Goal: Task Accomplishment & Management: Manage account settings

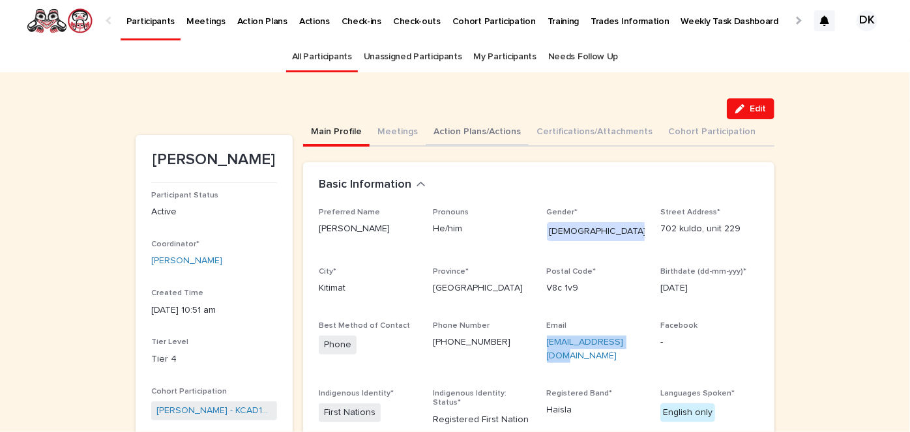
click at [440, 127] on button "Action Plans/Actions" at bounding box center [477, 132] width 103 height 27
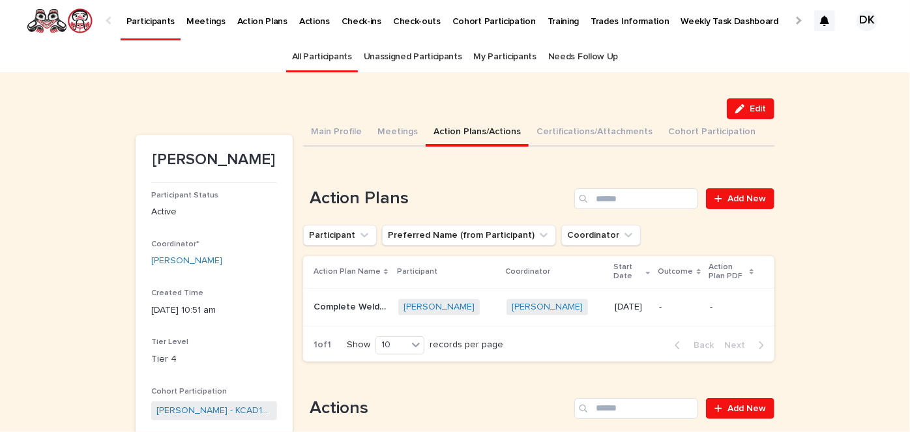
click at [155, 21] on p "Participants" at bounding box center [151, 13] width 48 height 27
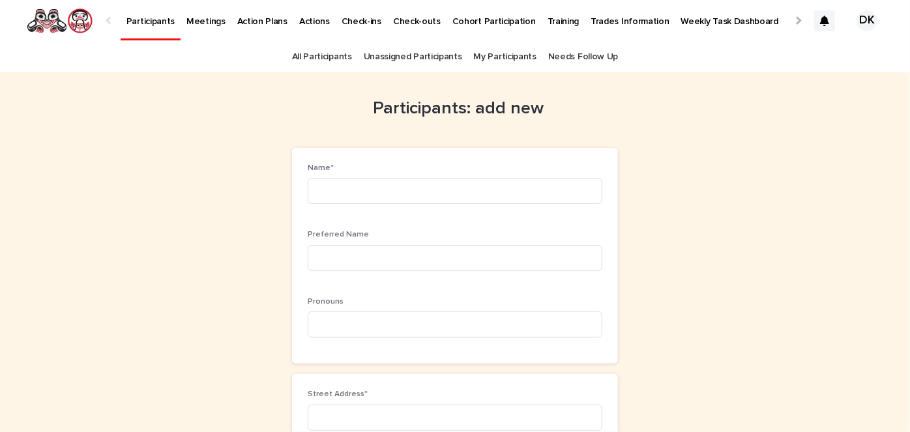
click at [114, 20] on div at bounding box center [110, 20] width 21 height 40
click at [150, 22] on p "Participants" at bounding box center [151, 13] width 48 height 27
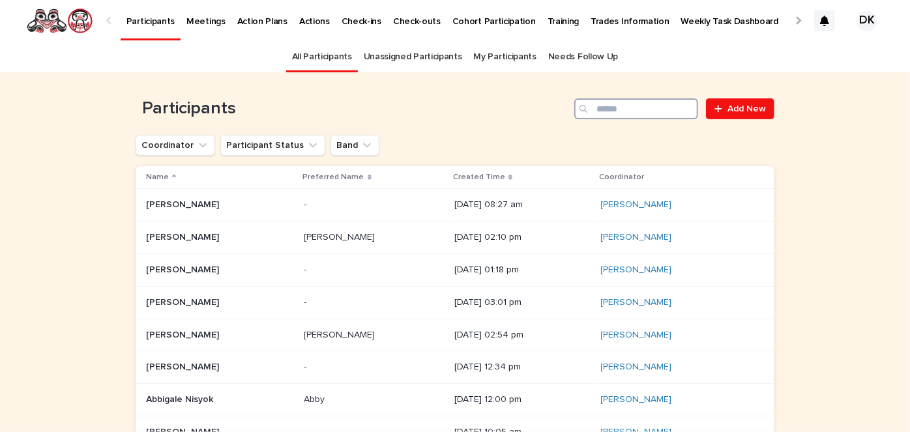
click at [643, 108] on input "Search" at bounding box center [637, 108] width 124 height 21
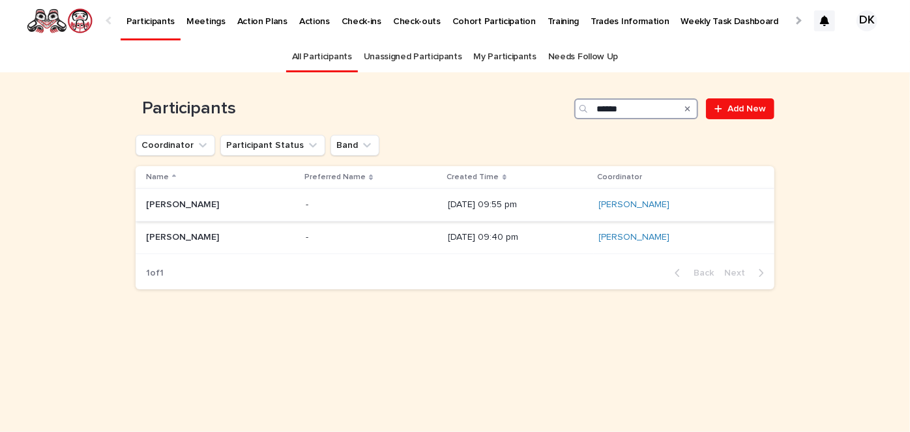
type input "******"
click at [195, 200] on p "[PERSON_NAME]" at bounding box center [184, 204] width 76 height 14
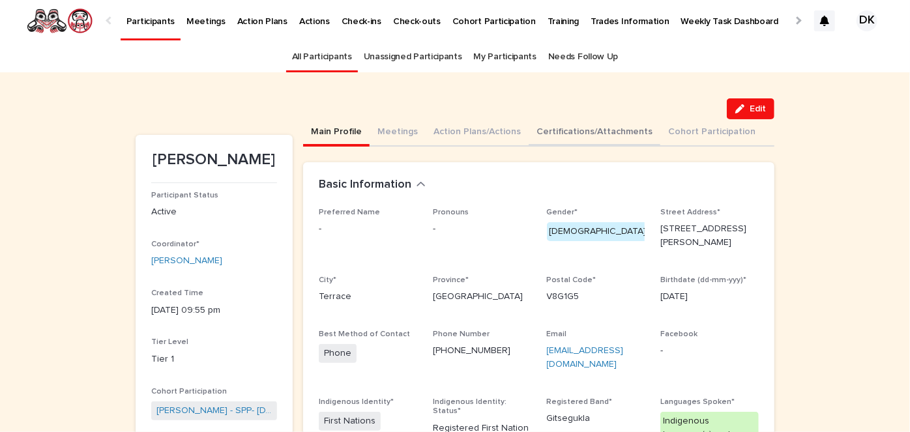
click at [537, 136] on button "Certifications/Attachments" at bounding box center [595, 132] width 132 height 27
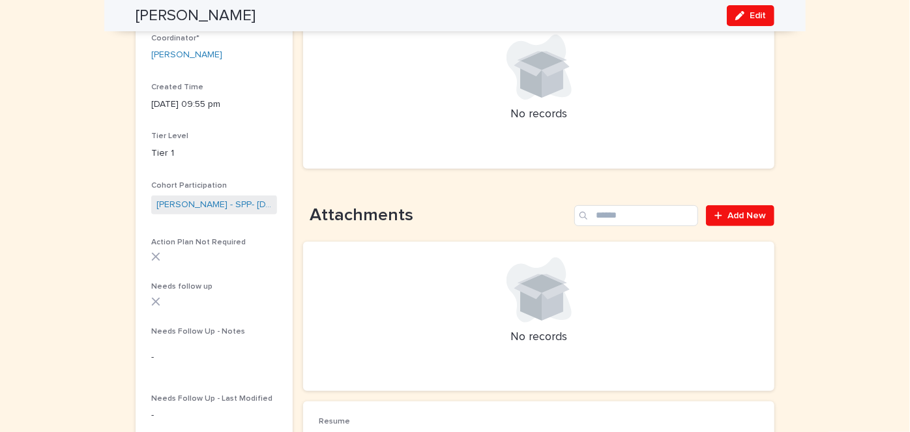
scroll to position [207, 0]
click at [731, 210] on span "Add New" at bounding box center [747, 214] width 38 height 9
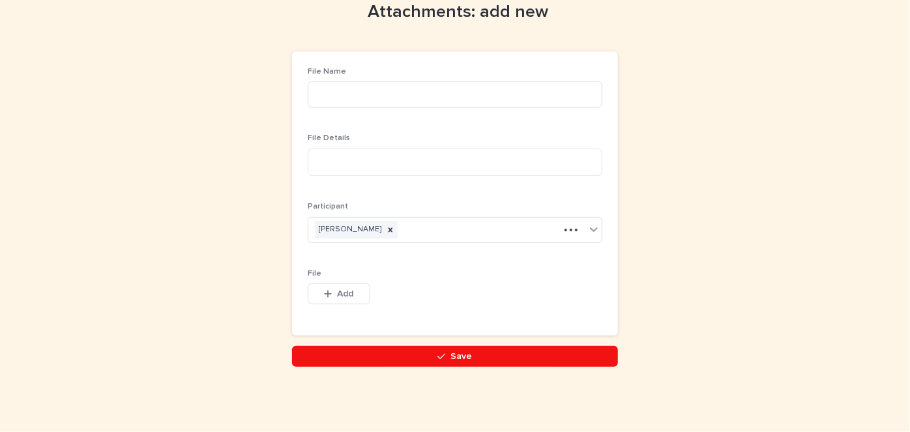
scroll to position [44, 0]
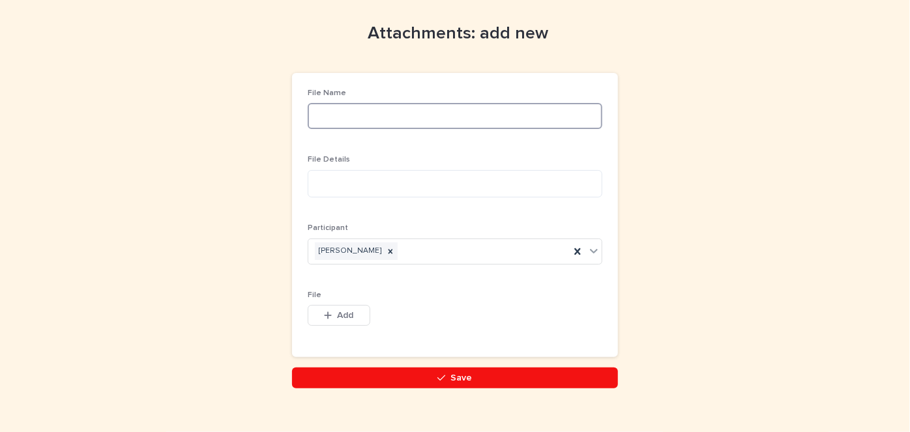
click at [326, 110] on input at bounding box center [455, 116] width 295 height 26
type input "**********"
click at [323, 181] on textarea at bounding box center [455, 183] width 295 height 27
type textarea "*********"
click at [344, 313] on span "Add" at bounding box center [346, 315] width 16 height 9
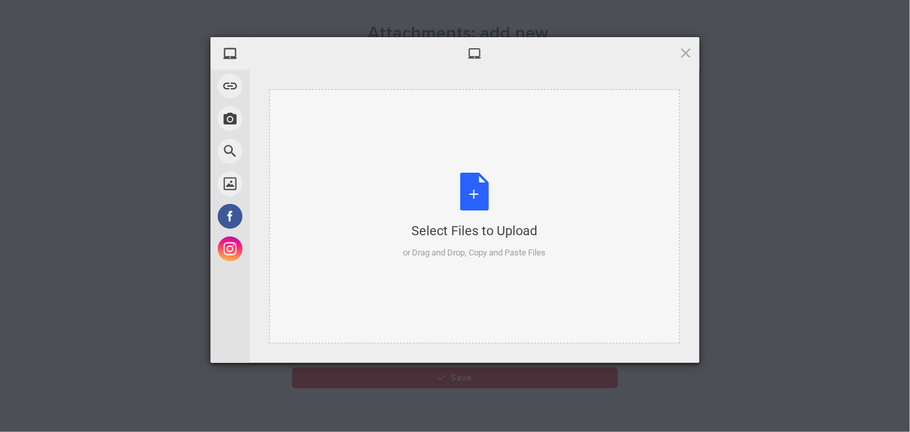
click at [475, 190] on div "Select Files to Upload or Drag and Drop, Copy and Paste Files" at bounding box center [475, 216] width 143 height 87
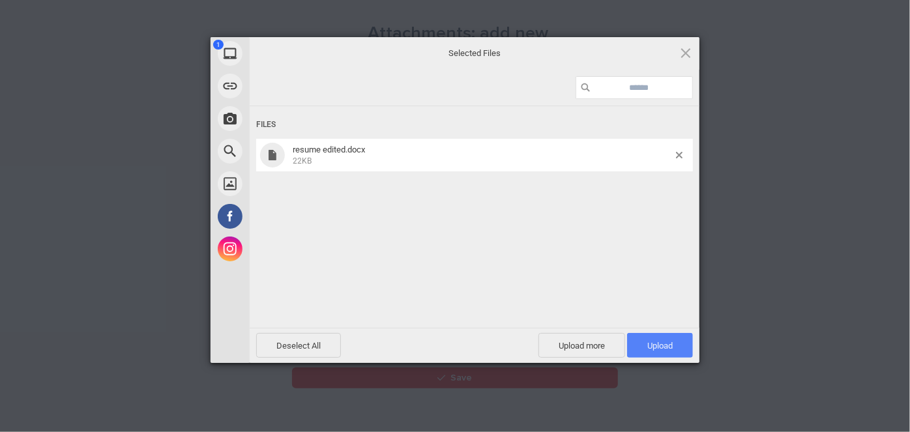
click at [670, 342] on span "Upload 1" at bounding box center [660, 346] width 25 height 10
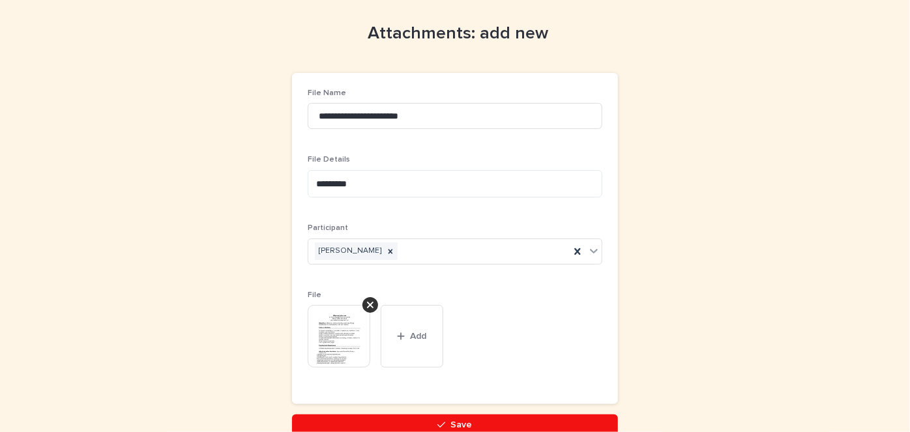
scroll to position [112, 0]
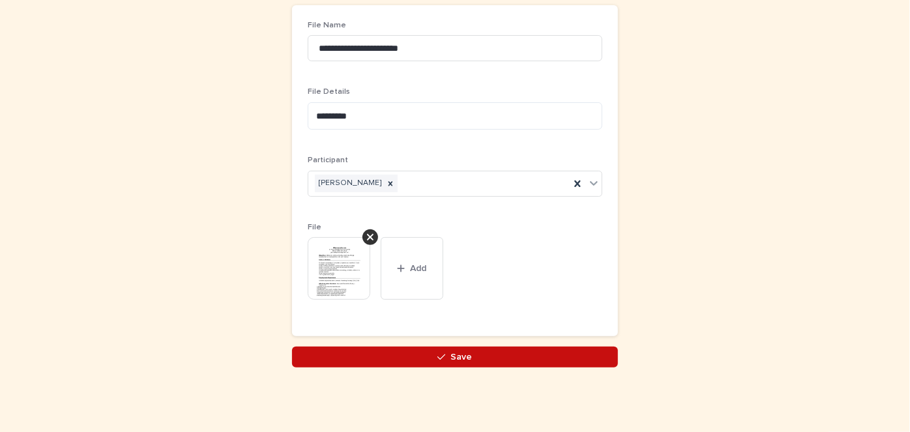
click at [468, 357] on button "Save" at bounding box center [455, 357] width 326 height 21
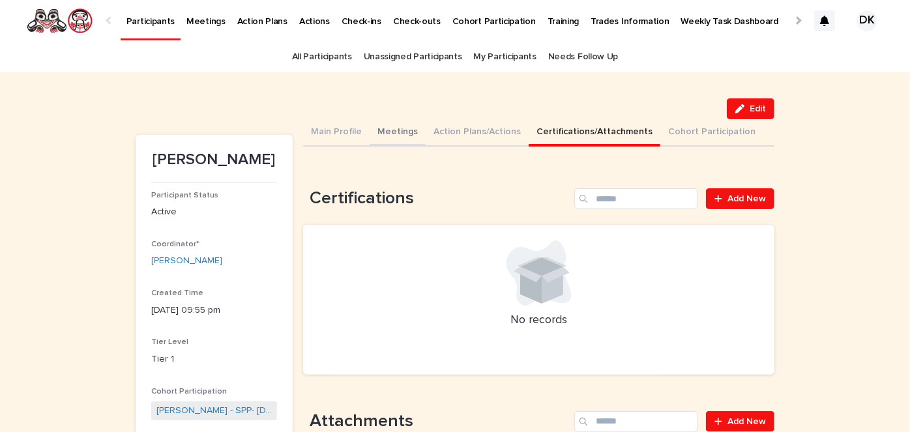
click at [387, 132] on button "Meetings" at bounding box center [398, 132] width 56 height 27
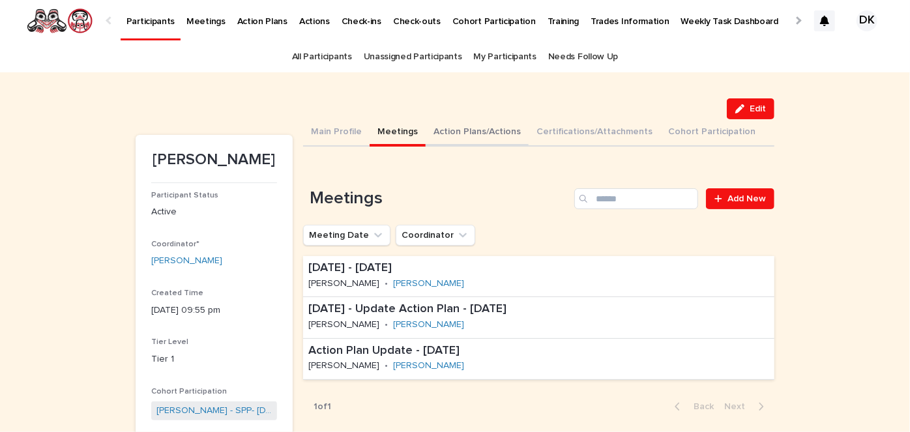
click at [444, 128] on button "Action Plans/Actions" at bounding box center [477, 132] width 103 height 27
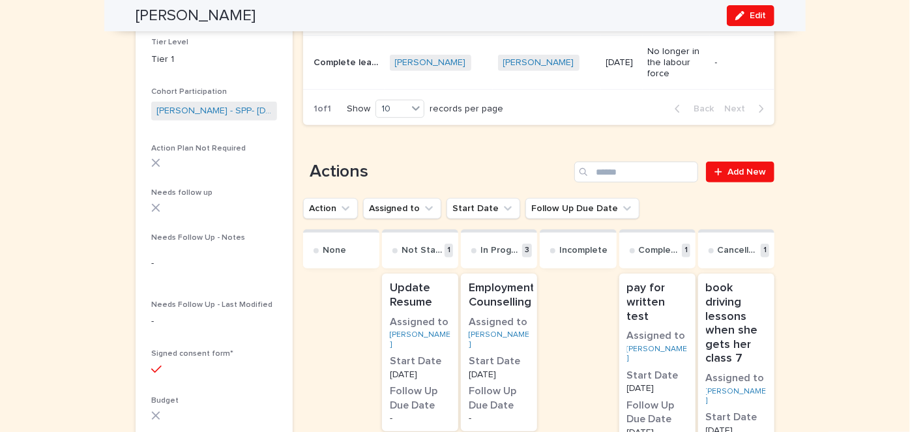
scroll to position [301, 0]
click at [742, 14] on div "button" at bounding box center [743, 15] width 14 height 9
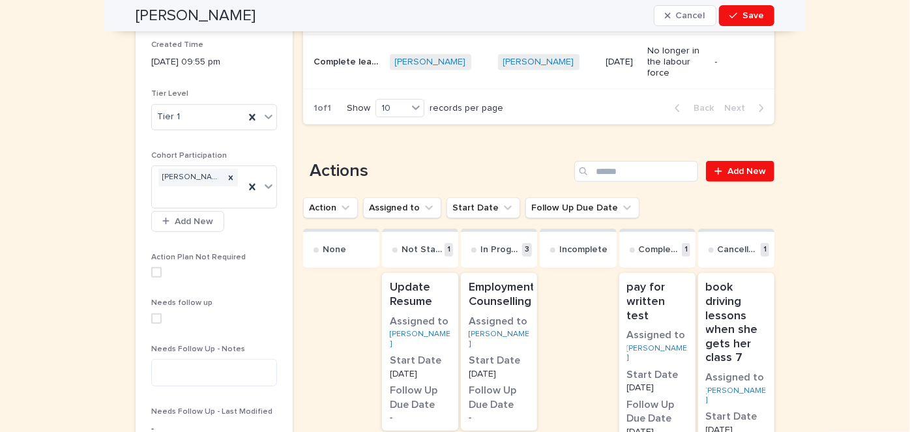
click at [153, 320] on span at bounding box center [156, 319] width 10 height 10
click at [151, 362] on textarea at bounding box center [214, 372] width 126 height 27
type textarea "**********"
click at [762, 10] on button "Save" at bounding box center [746, 15] width 55 height 21
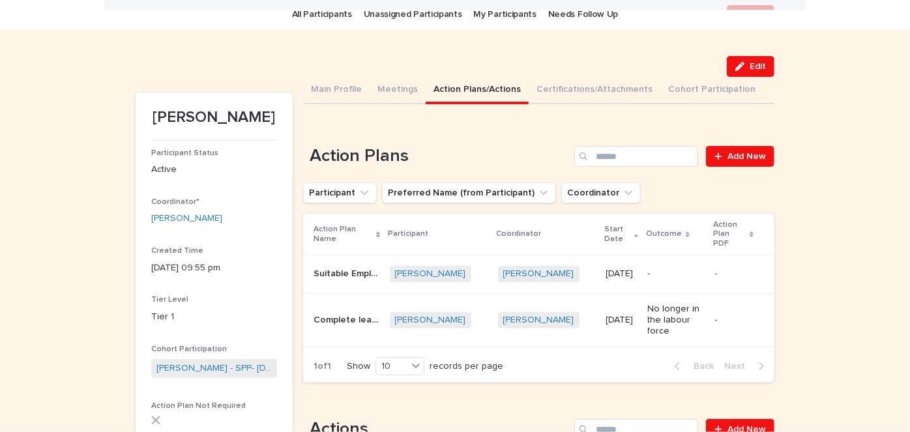
scroll to position [0, 0]
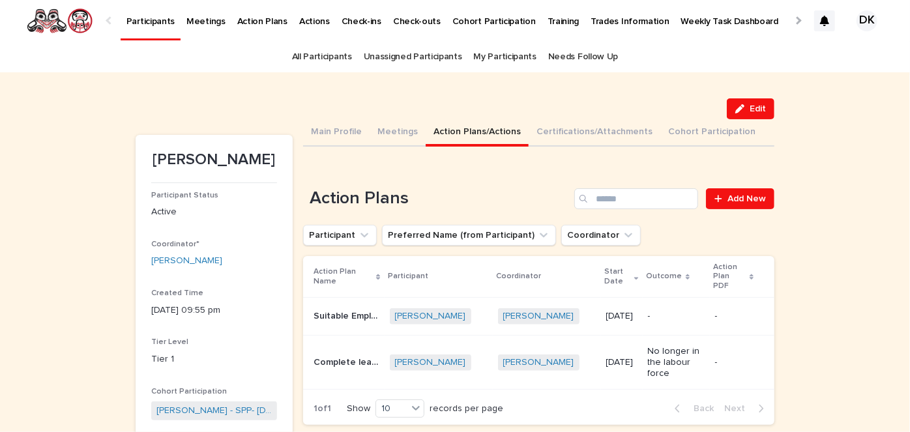
click at [726, 20] on p "Weekly Task Dashboard" at bounding box center [731, 13] width 98 height 27
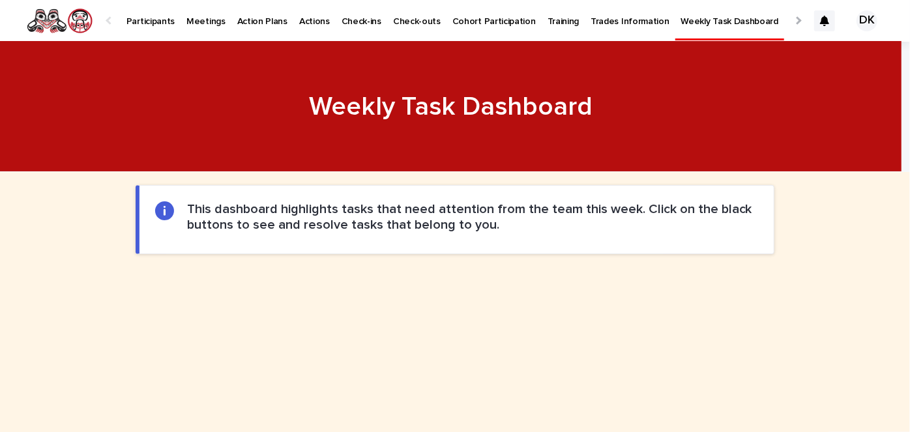
click at [139, 19] on p "Participants" at bounding box center [151, 13] width 48 height 27
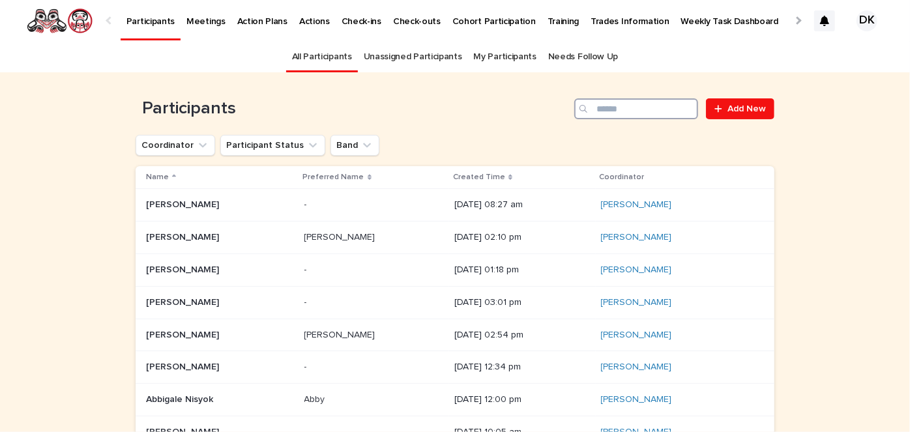
click at [620, 99] on input "Search" at bounding box center [637, 108] width 124 height 21
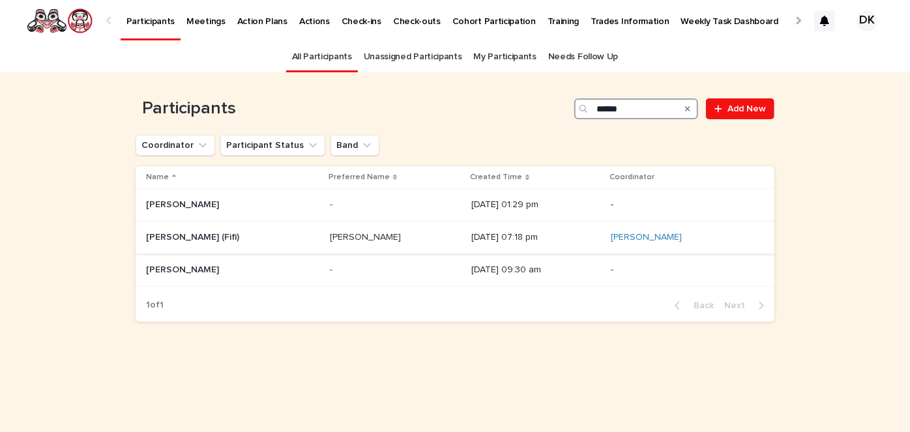
type input "******"
click at [162, 236] on p "[PERSON_NAME] (Fifi)" at bounding box center [194, 237] width 96 height 14
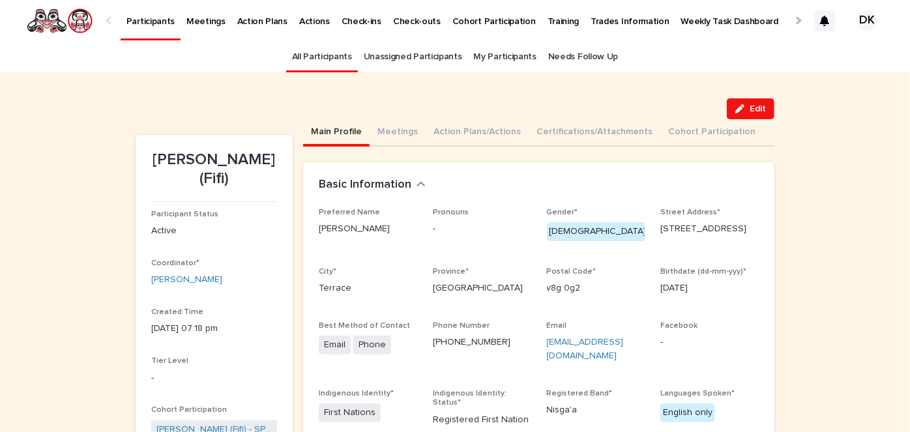
click at [132, 20] on p "Participants" at bounding box center [151, 13] width 48 height 27
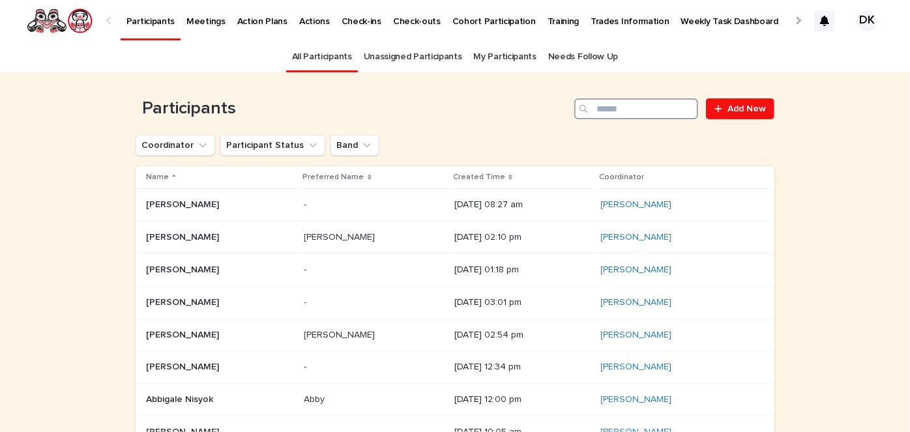
click at [618, 110] on input "Search" at bounding box center [637, 108] width 124 height 21
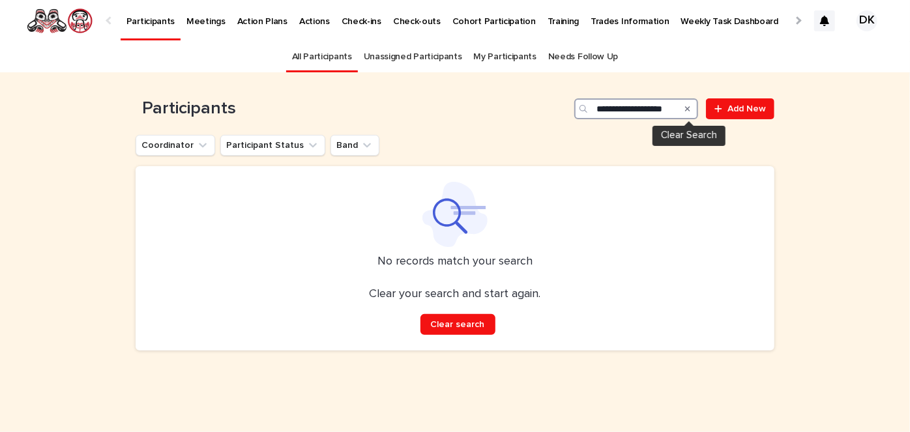
scroll to position [0, 1]
drag, startPoint x: 677, startPoint y: 106, endPoint x: 625, endPoint y: 109, distance: 51.6
click at [625, 109] on input "**********" at bounding box center [637, 108] width 124 height 21
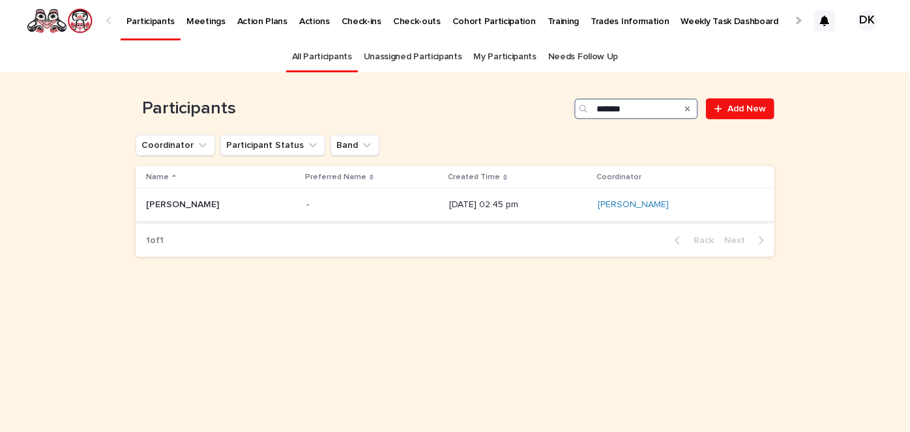
type input "******"
click at [168, 203] on p "[PERSON_NAME]" at bounding box center [184, 204] width 76 height 14
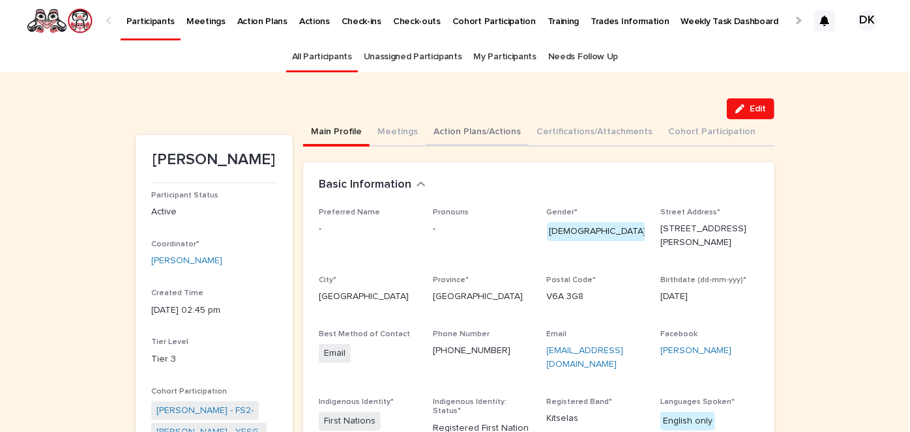
scroll to position [7, 0]
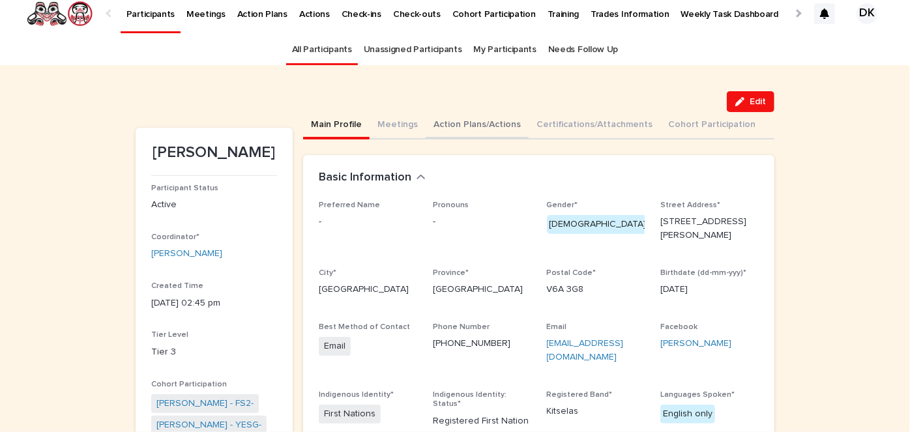
click at [443, 122] on button "Action Plans/Actions" at bounding box center [477, 125] width 103 height 27
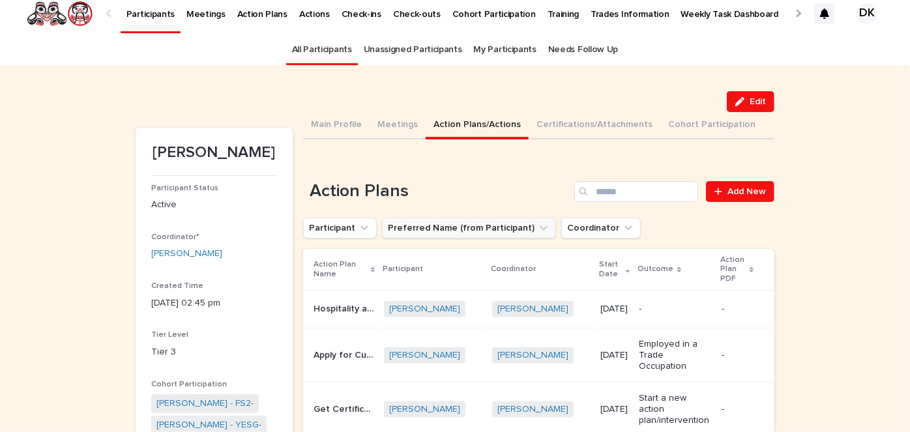
scroll to position [114, 0]
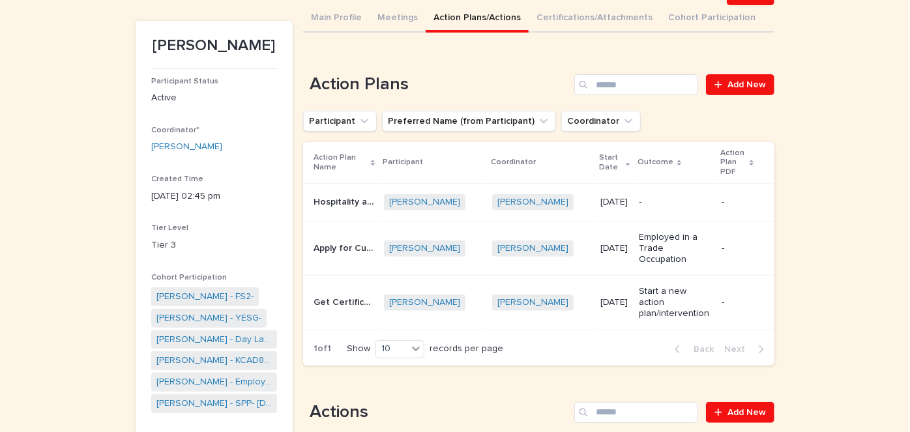
click at [335, 200] on p "Hospitality and Food Management Service Systems Management Diploma" at bounding box center [345, 201] width 63 height 14
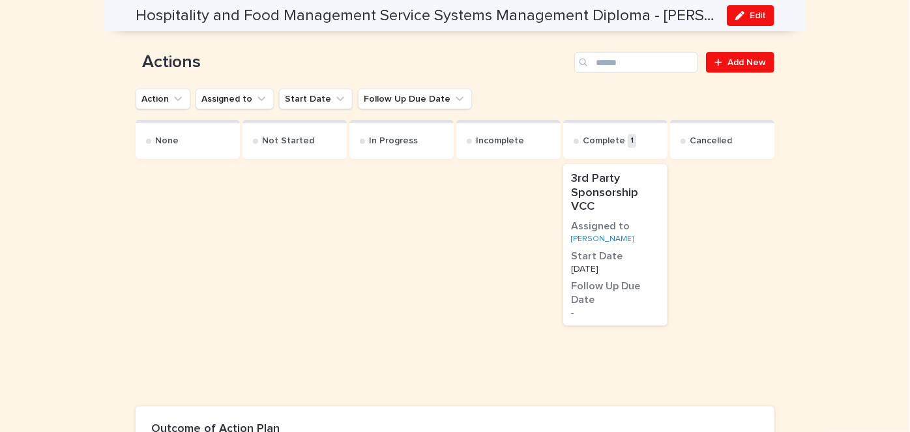
scroll to position [678, 0]
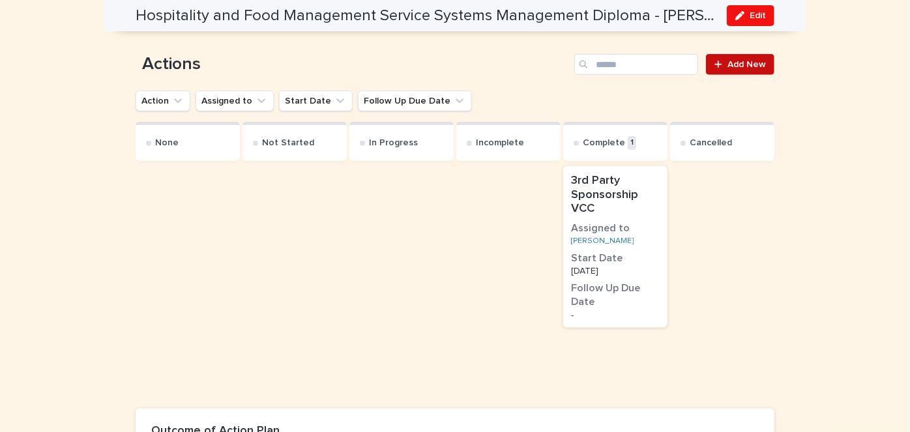
click at [746, 64] on span "Add New" at bounding box center [747, 64] width 38 height 9
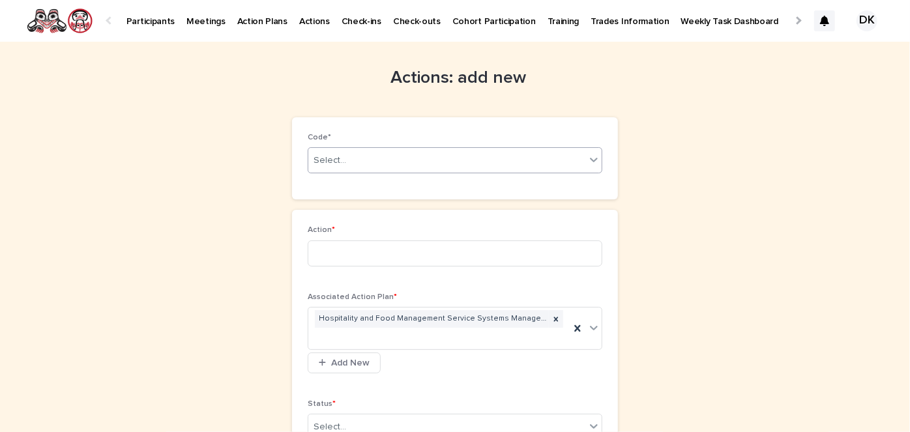
click at [594, 160] on icon at bounding box center [594, 159] width 13 height 13
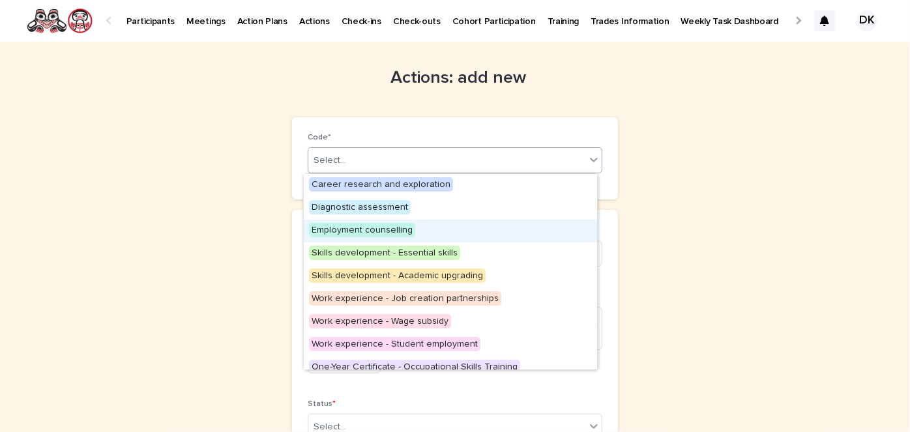
click at [393, 231] on span "Employment counselling" at bounding box center [362, 230] width 106 height 14
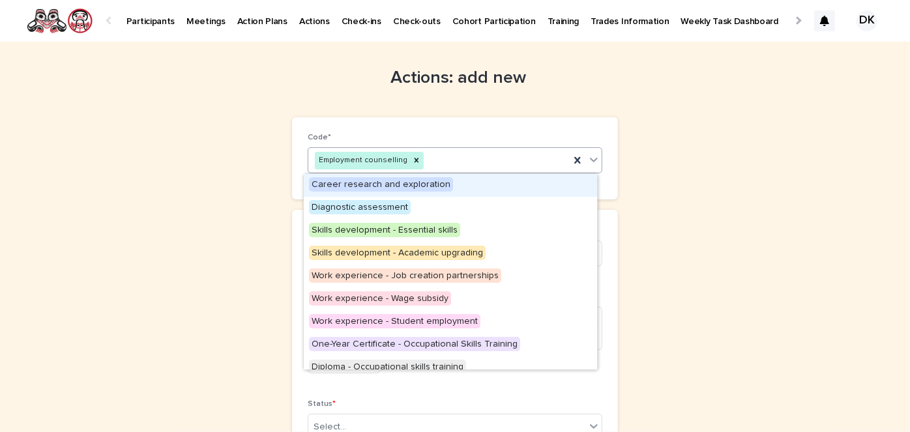
click at [588, 156] on icon at bounding box center [594, 159] width 13 height 13
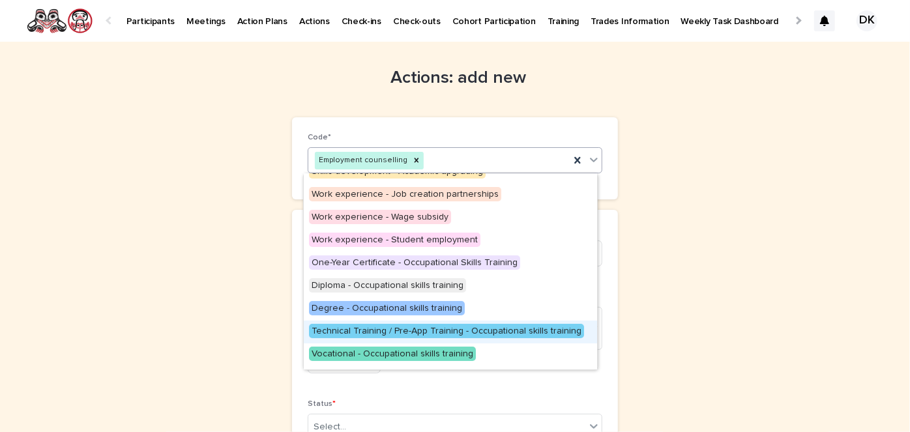
scroll to position [100, 0]
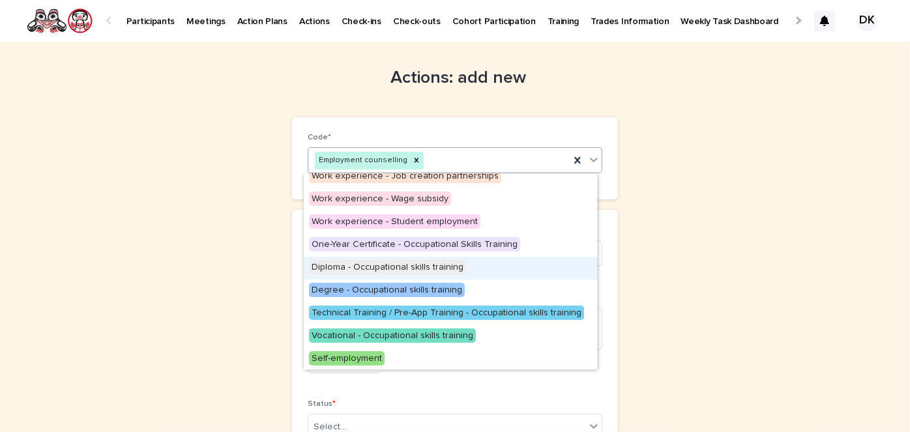
click at [368, 262] on span "Diploma - Occupational skills training" at bounding box center [387, 267] width 157 height 14
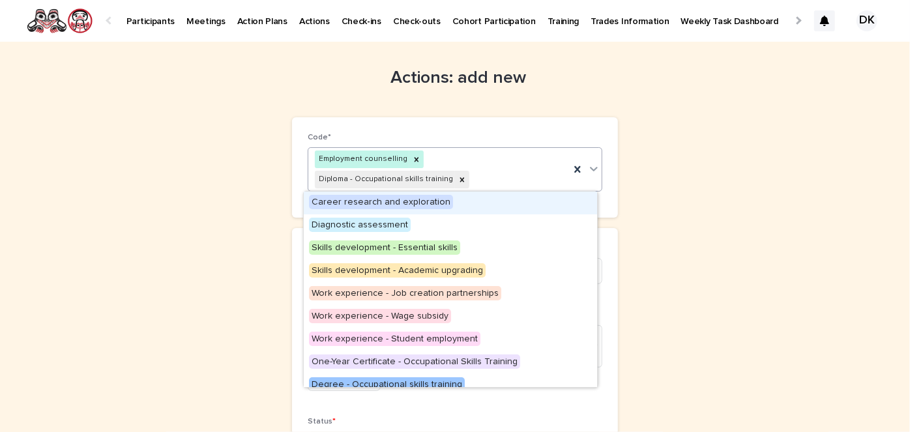
click at [590, 169] on icon at bounding box center [594, 169] width 8 height 5
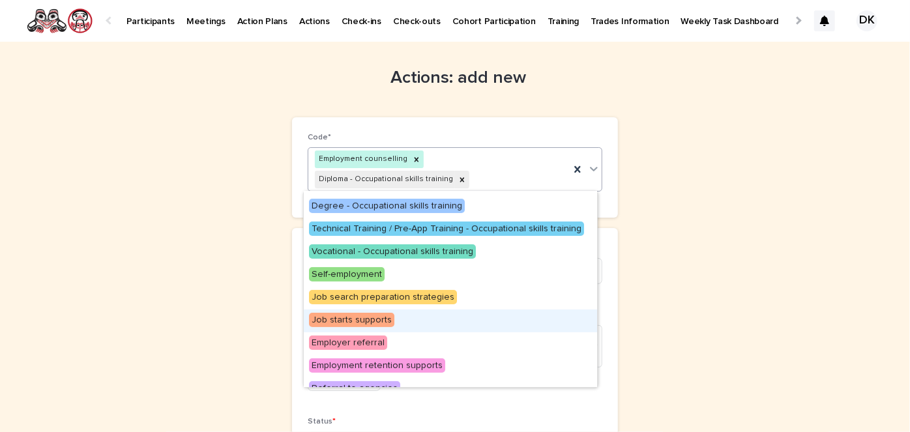
scroll to position [215, 0]
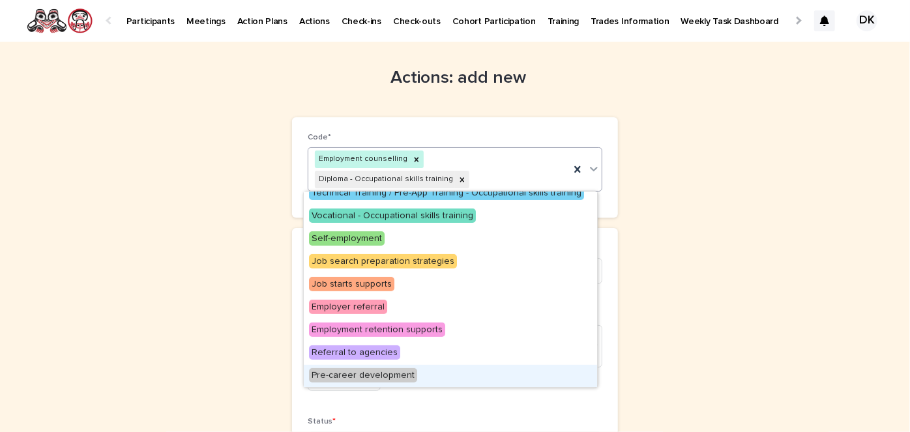
click at [395, 374] on span "Pre-career development" at bounding box center [363, 375] width 108 height 14
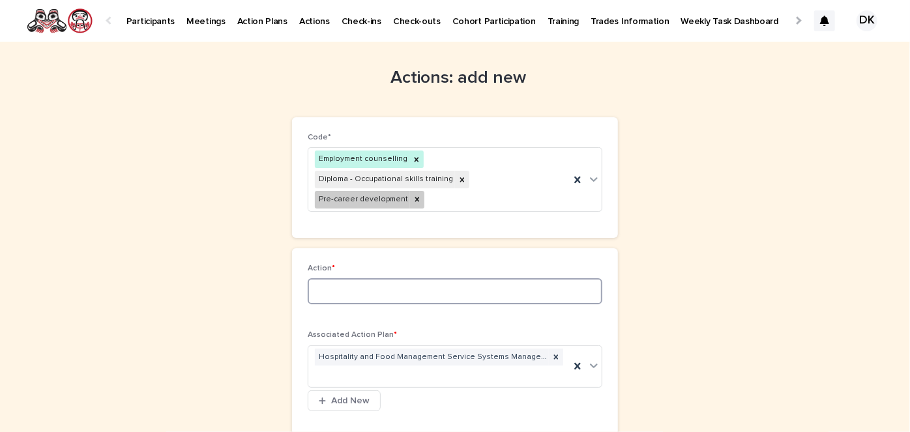
click at [316, 290] on input at bounding box center [455, 291] width 295 height 26
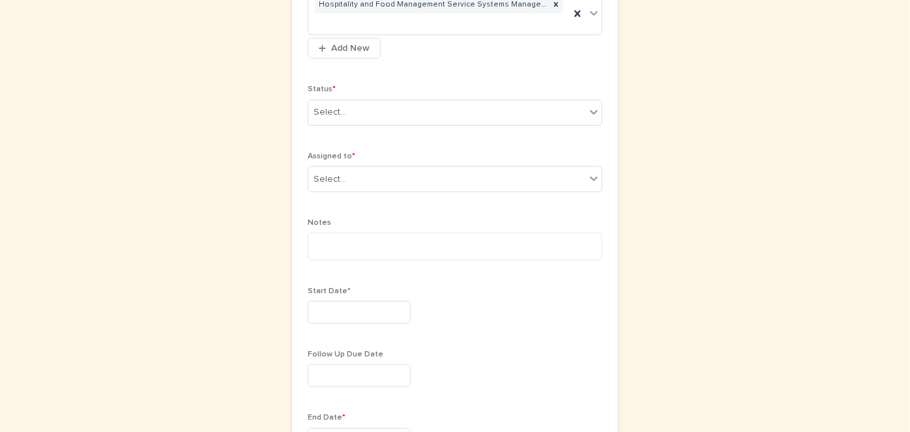
scroll to position [353, 0]
type input "**********"
click at [593, 110] on icon at bounding box center [594, 112] width 8 height 5
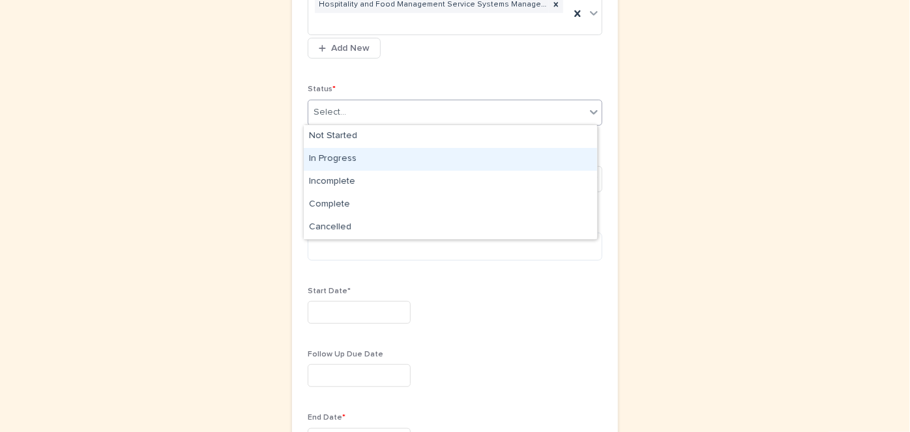
click at [331, 151] on div "In Progress" at bounding box center [450, 159] width 293 height 23
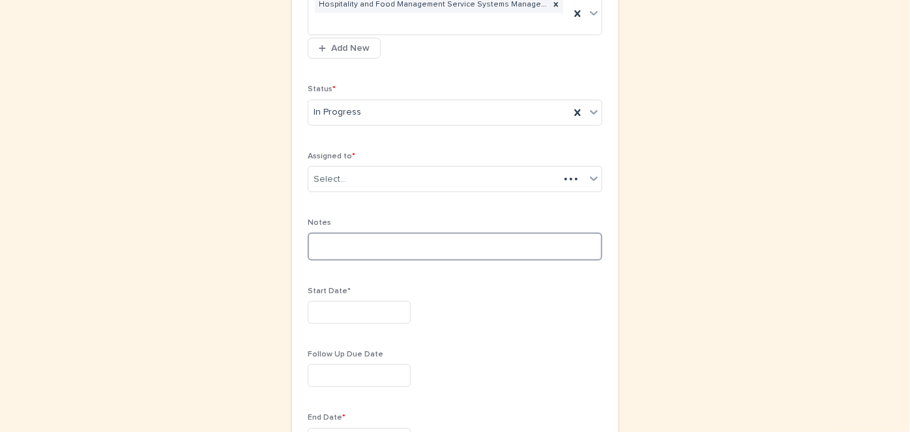
click at [308, 236] on textarea at bounding box center [455, 246] width 295 height 27
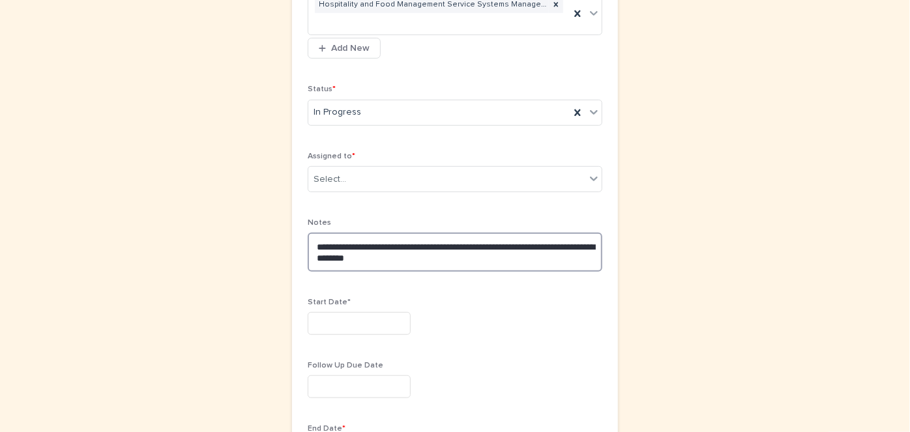
type textarea "**********"
click at [310, 323] on input "text" at bounding box center [359, 323] width 103 height 23
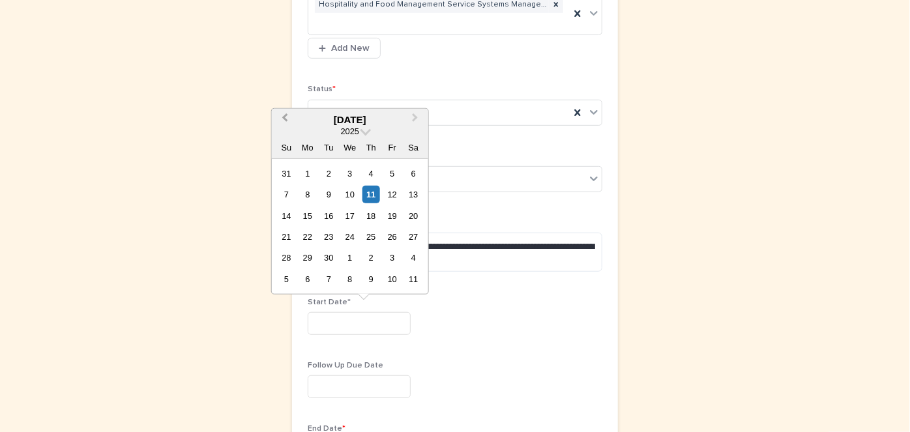
click at [285, 119] on span "Previous Month" at bounding box center [285, 120] width 0 height 18
click at [308, 194] on div "4" at bounding box center [308, 195] width 18 height 18
type input "********"
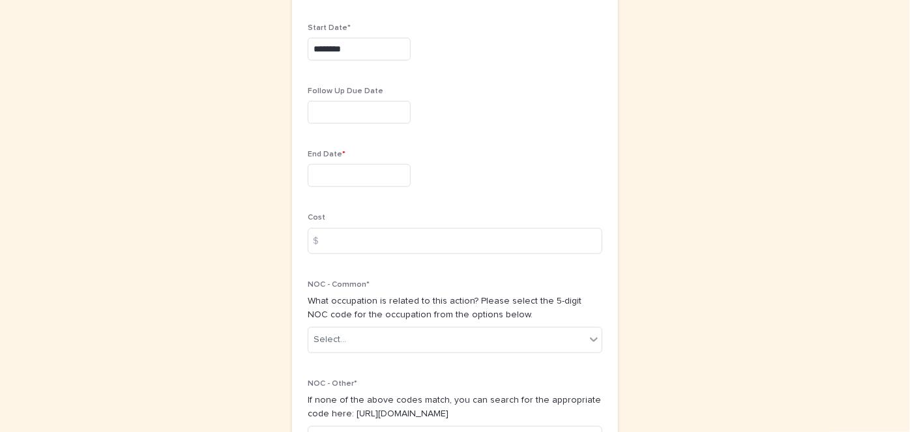
scroll to position [627, 0]
click at [312, 171] on input "text" at bounding box center [359, 175] width 103 height 23
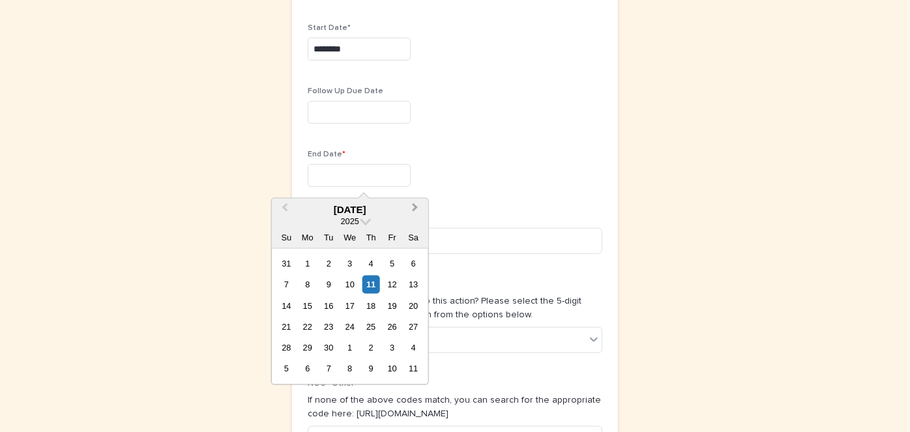
click at [415, 207] on span "Next Month" at bounding box center [415, 210] width 0 height 18
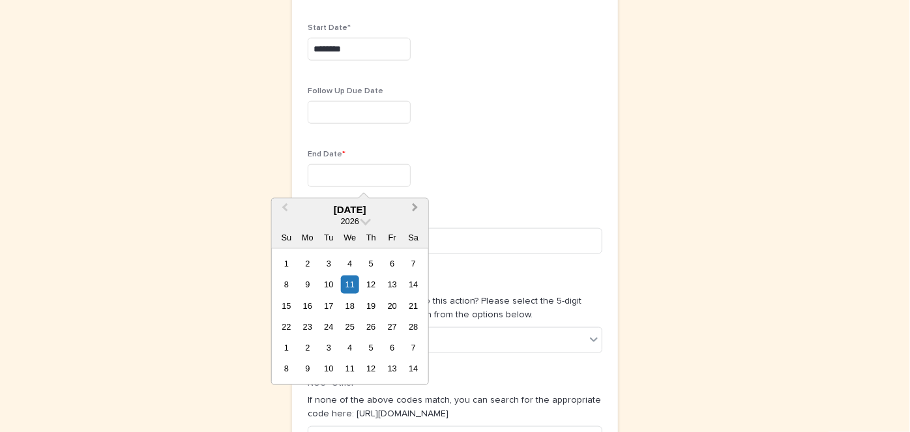
click at [415, 207] on span "Next Month" at bounding box center [415, 210] width 0 height 18
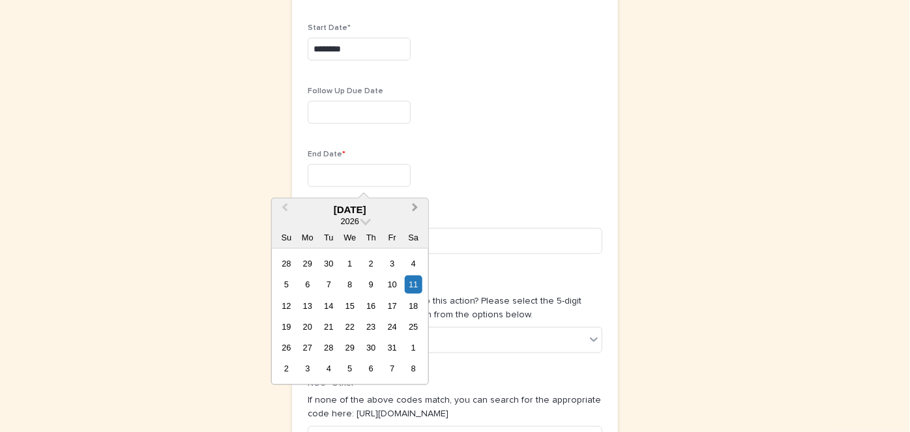
click at [415, 207] on span "Next Month" at bounding box center [415, 210] width 0 height 18
click at [329, 301] on div "11" at bounding box center [329, 306] width 18 height 18
type input "*********"
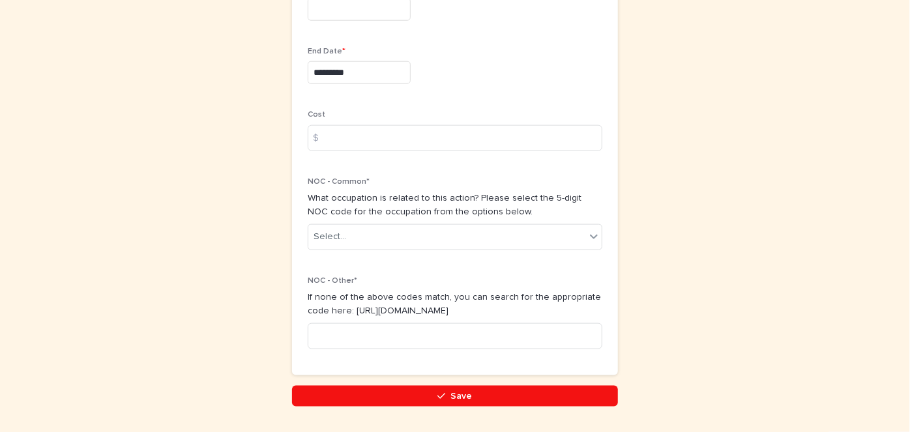
scroll to position [734, 0]
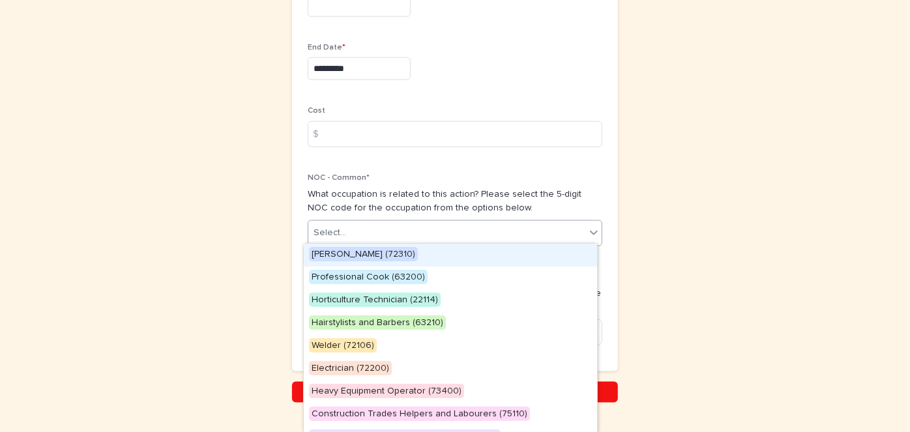
click at [594, 227] on icon at bounding box center [594, 232] width 13 height 13
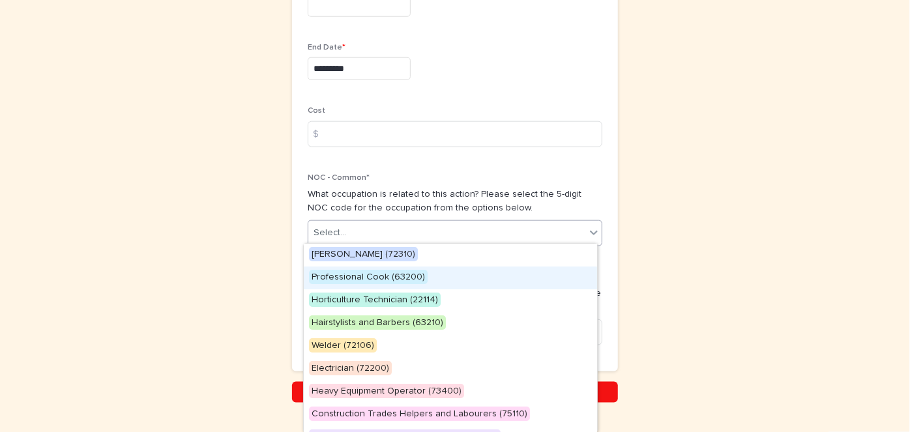
click at [348, 277] on span "Professional Cook (63200)" at bounding box center [368, 277] width 119 height 14
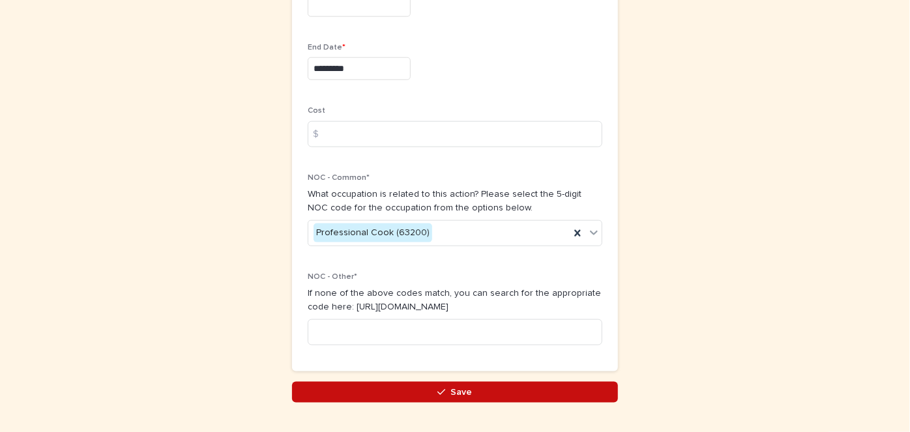
click at [451, 383] on button "Save" at bounding box center [455, 392] width 326 height 21
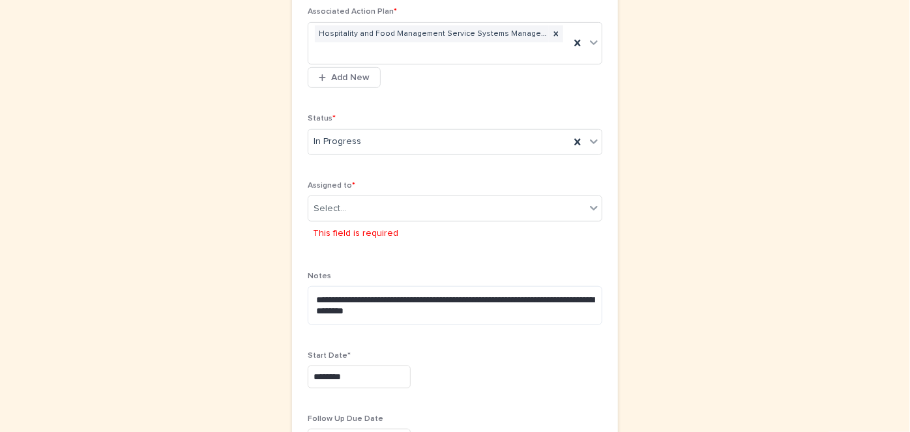
scroll to position [323, 0]
click at [590, 207] on icon at bounding box center [594, 208] width 13 height 13
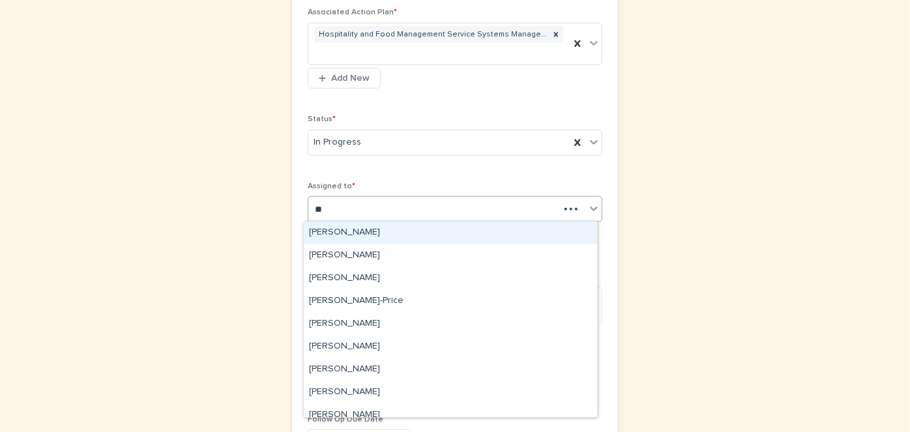
type input "***"
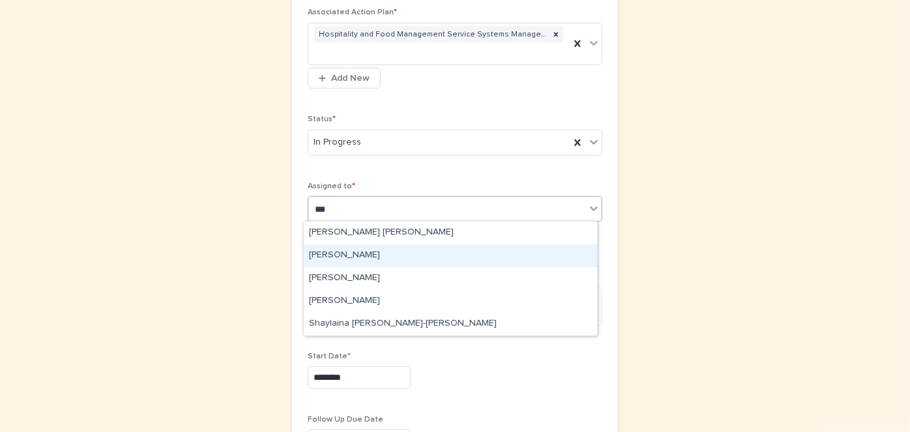
click at [350, 253] on div "[PERSON_NAME]" at bounding box center [450, 256] width 293 height 23
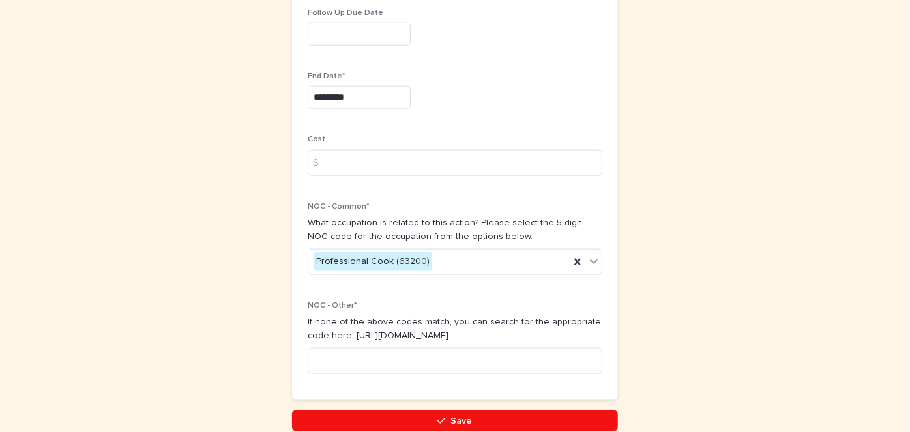
scroll to position [767, 0]
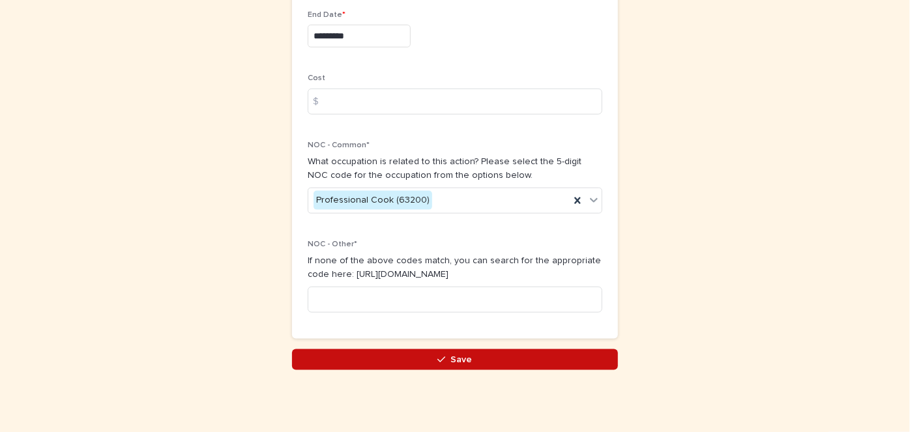
click at [462, 350] on button "Save" at bounding box center [455, 360] width 326 height 21
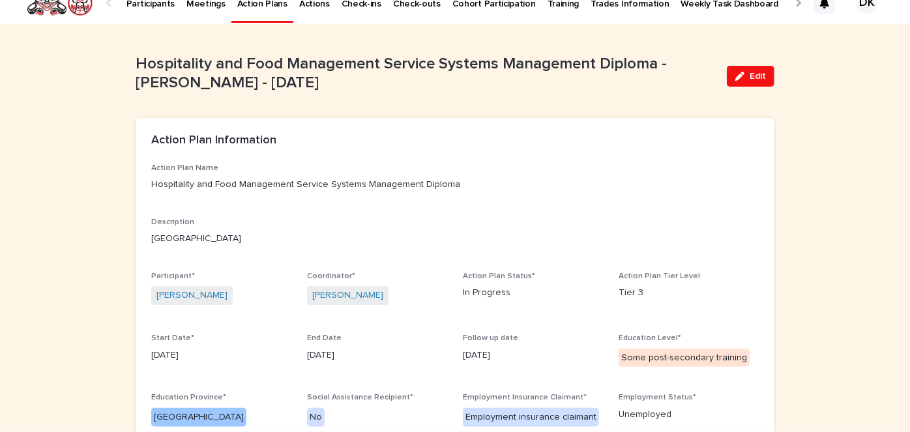
scroll to position [19, 0]
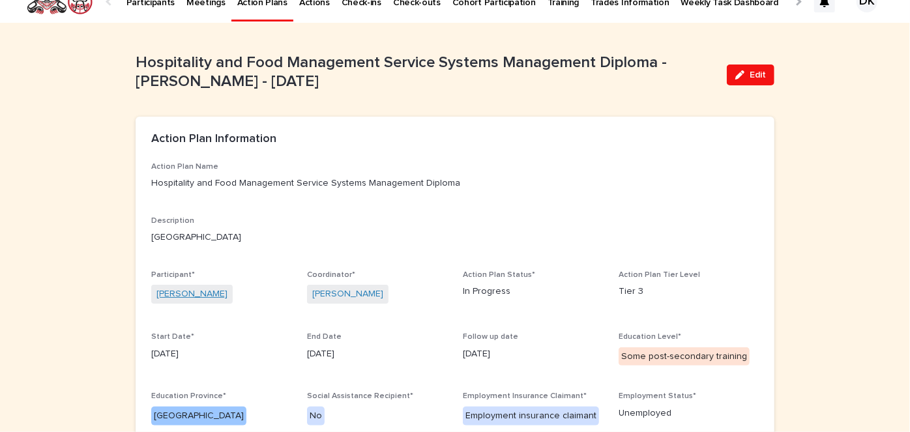
click at [221, 294] on link "[PERSON_NAME]" at bounding box center [192, 295] width 71 height 14
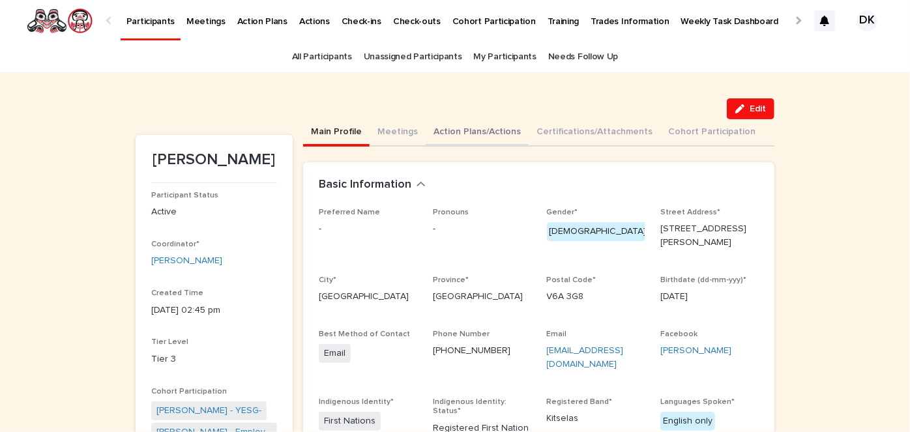
click at [469, 129] on button "Action Plans/Actions" at bounding box center [477, 132] width 103 height 27
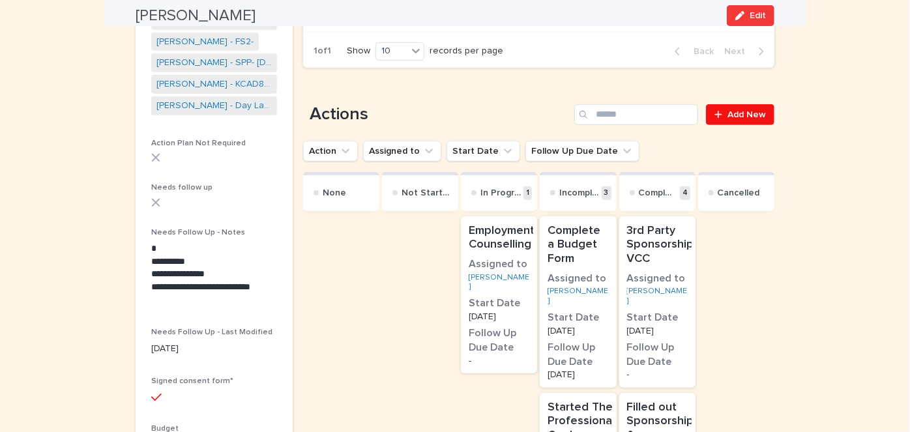
scroll to position [499, 0]
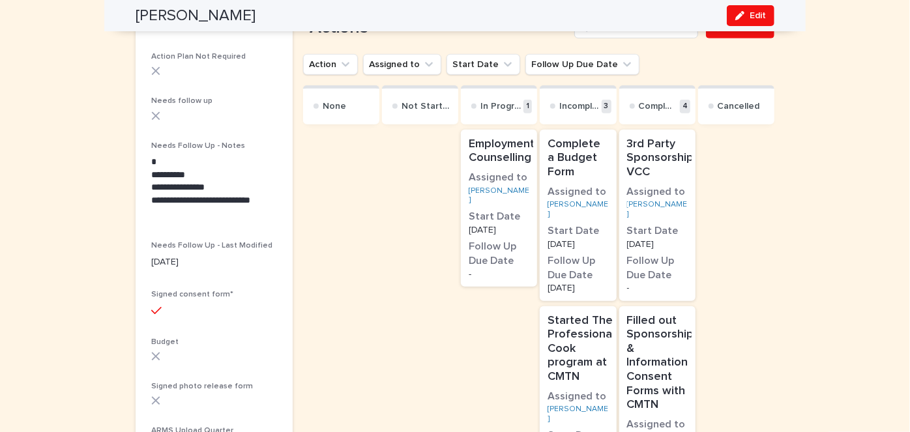
click at [653, 166] on p "3rd Party Sponsorship VCC" at bounding box center [660, 159] width 67 height 42
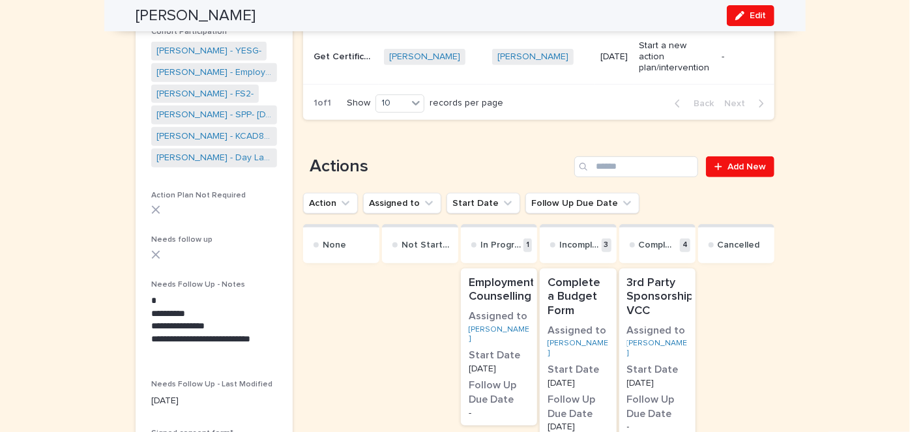
scroll to position [362, 0]
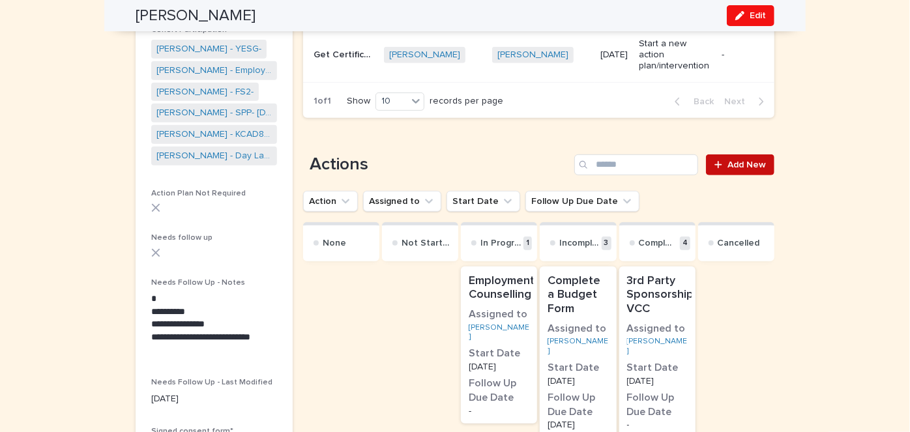
click at [734, 167] on span "Add New" at bounding box center [747, 164] width 38 height 9
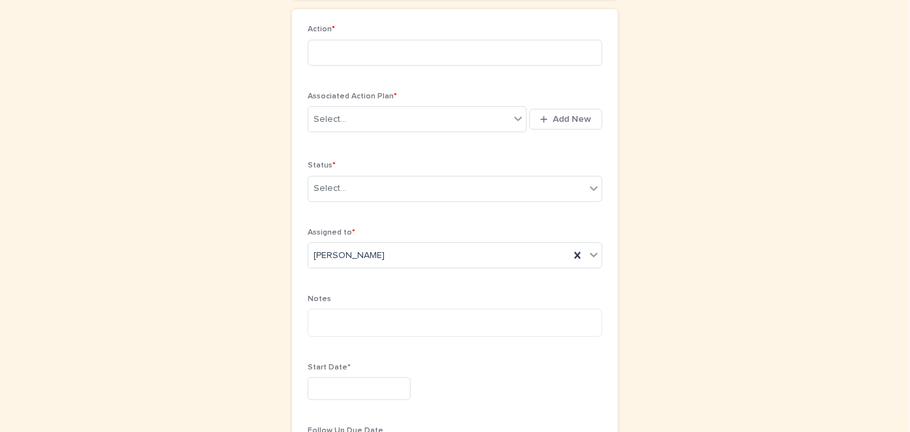
scroll to position [200, 0]
click at [327, 51] on input at bounding box center [455, 54] width 295 height 26
click at [368, 52] on input "**********" at bounding box center [455, 54] width 295 height 26
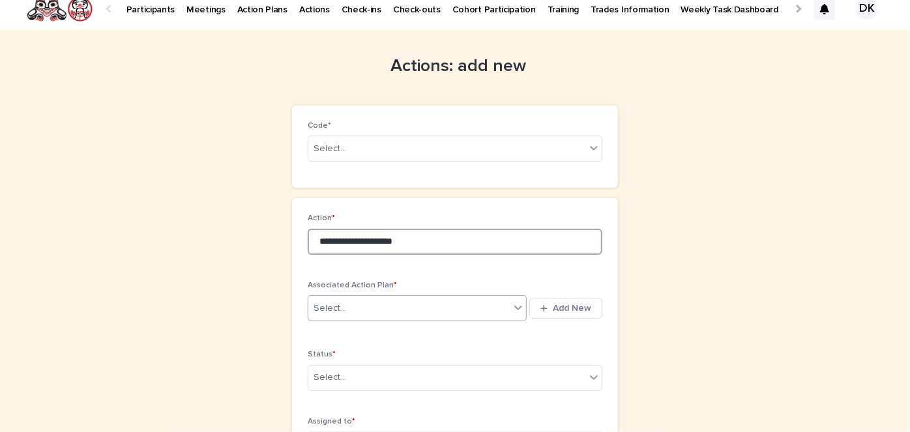
scroll to position [0, 0]
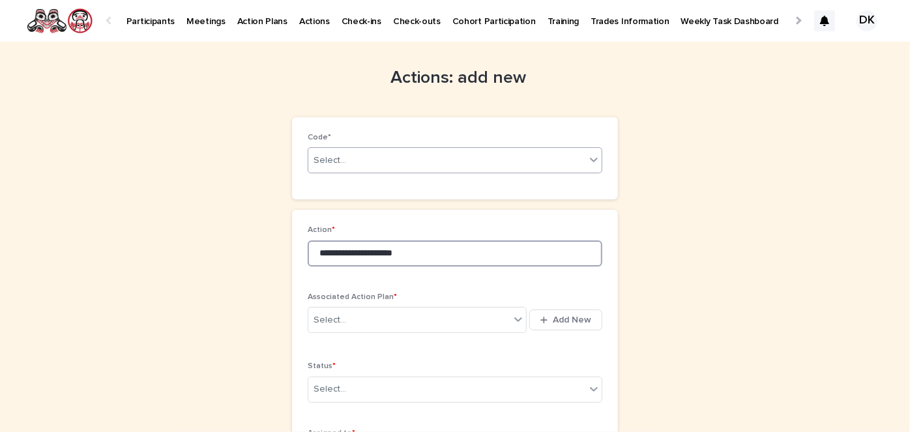
type input "**********"
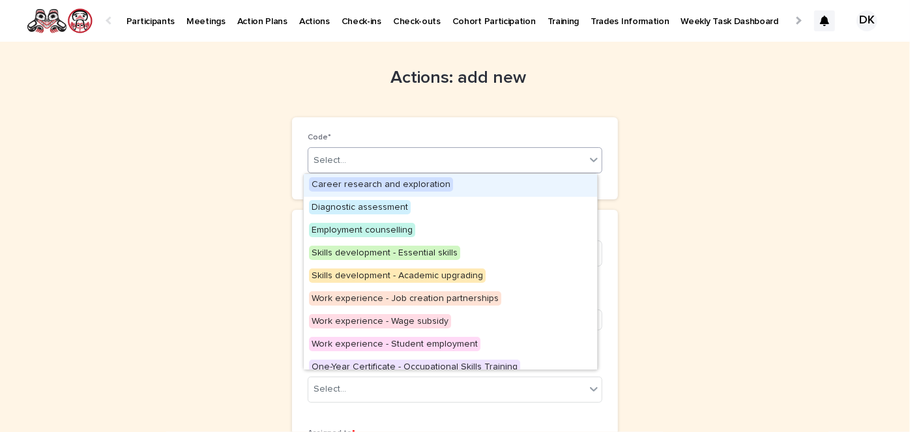
click at [595, 157] on icon at bounding box center [594, 159] width 13 height 13
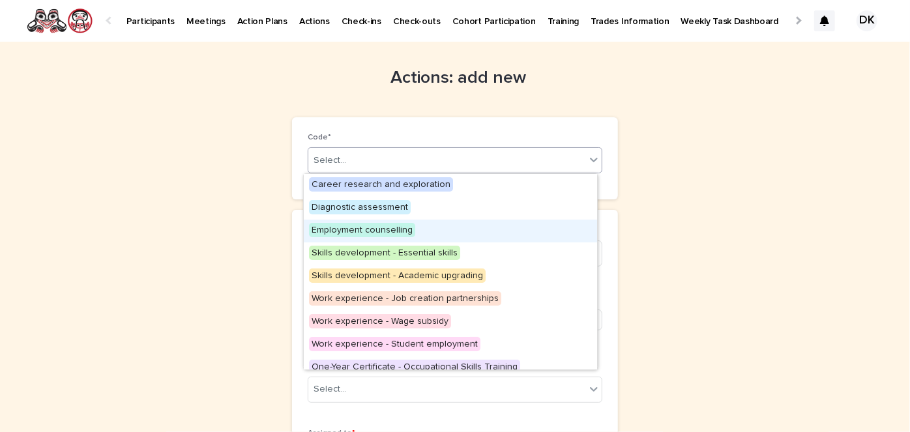
click at [391, 226] on span "Employment counselling" at bounding box center [362, 230] width 106 height 14
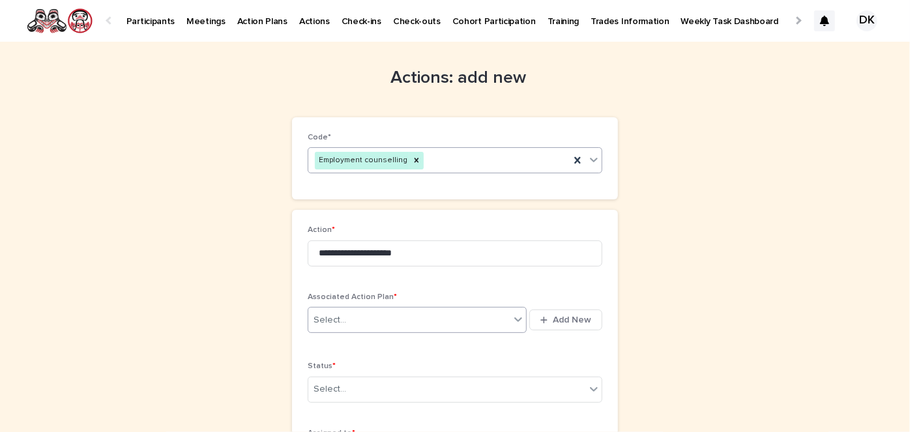
click at [513, 316] on icon at bounding box center [518, 319] width 13 height 13
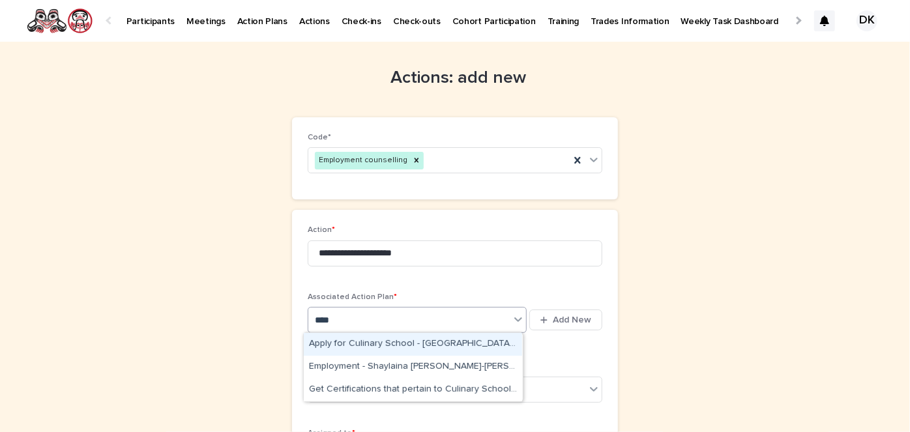
type input "*****"
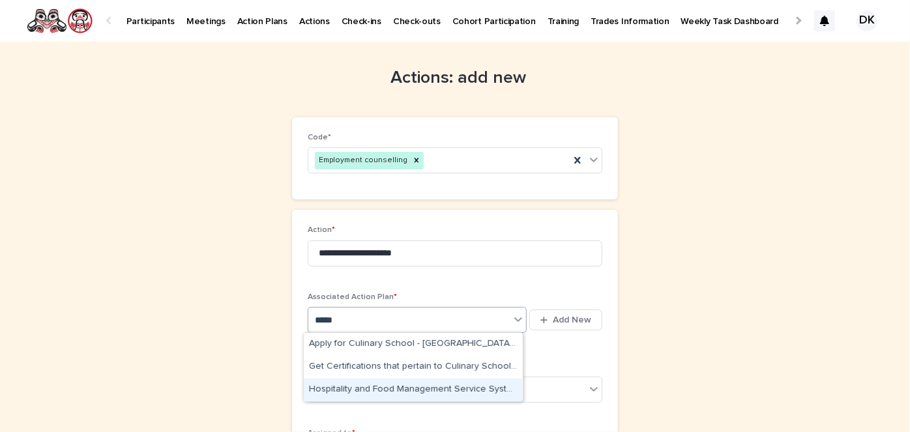
click at [428, 387] on div "Hospitality and Food Management Service Systems Management Diploma - [PERSON_NA…" at bounding box center [413, 390] width 218 height 23
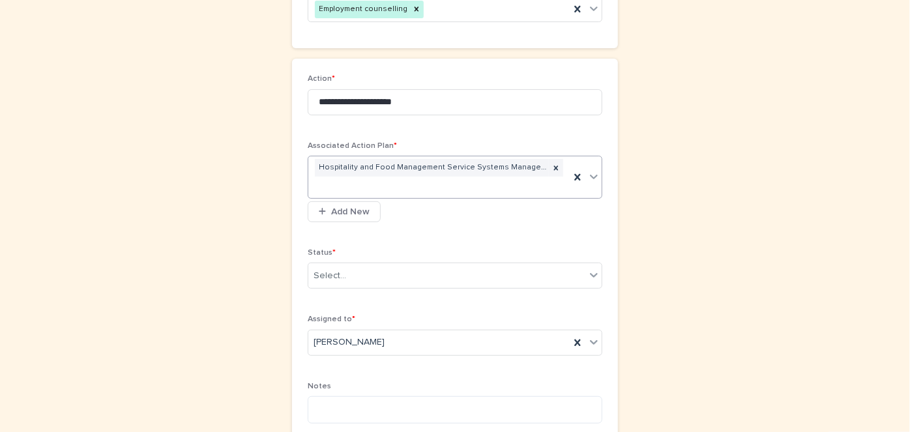
scroll to position [156, 0]
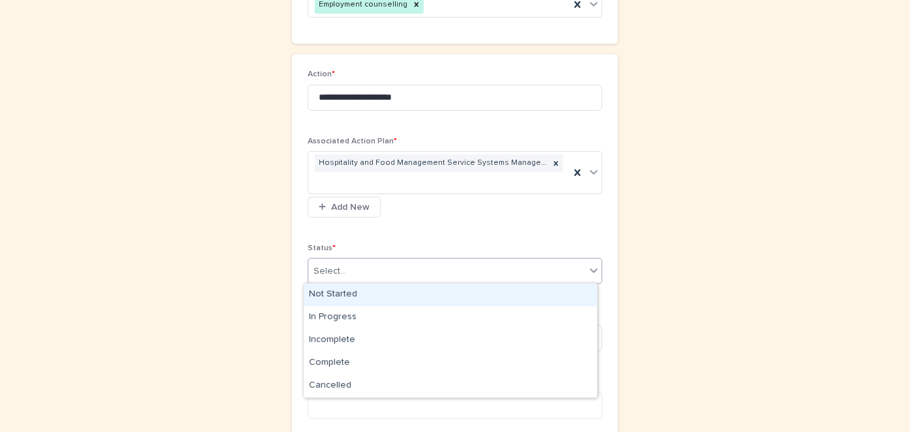
click at [593, 272] on icon at bounding box center [594, 270] width 13 height 13
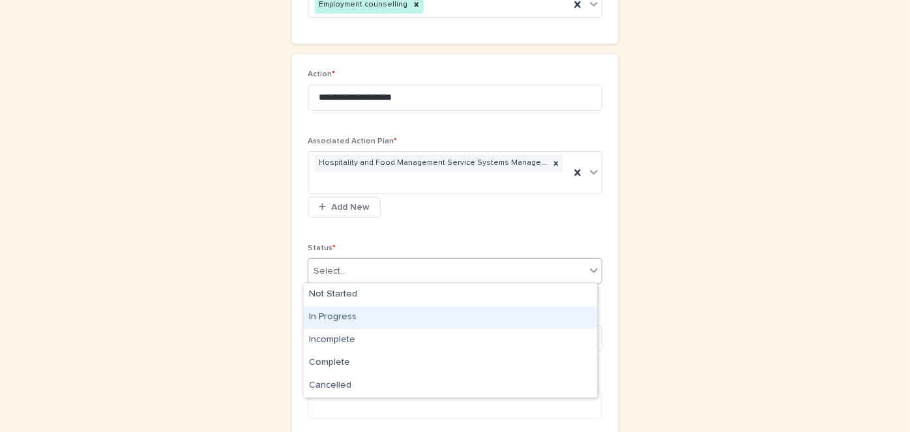
click at [337, 315] on div "In Progress" at bounding box center [450, 318] width 293 height 23
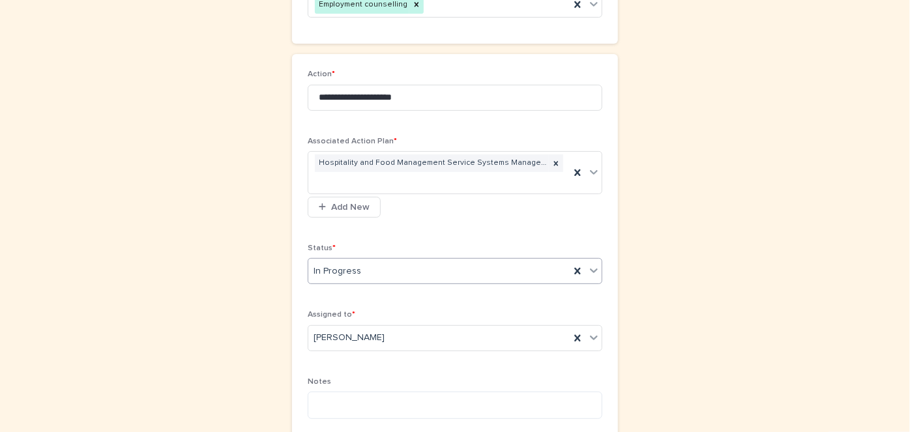
scroll to position [287, 0]
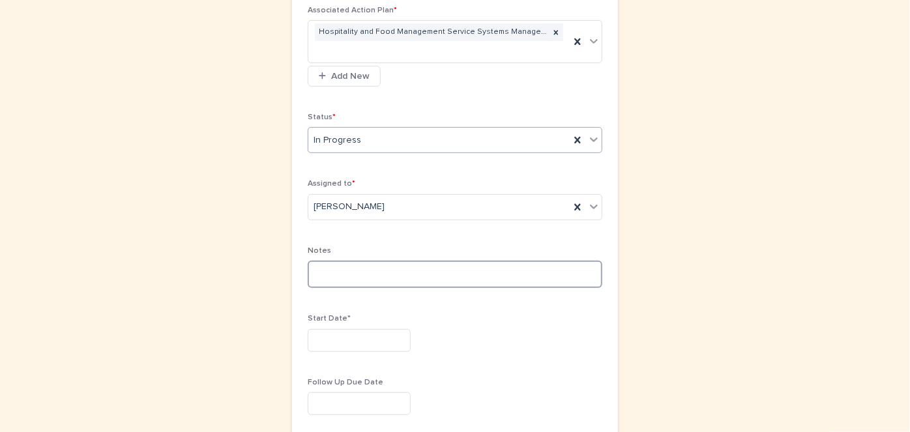
click at [308, 271] on textarea at bounding box center [455, 274] width 295 height 27
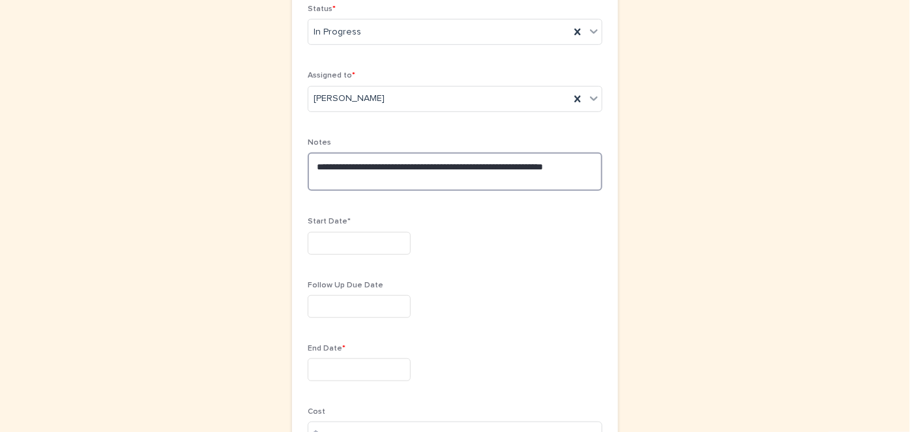
scroll to position [396, 0]
type textarea "**********"
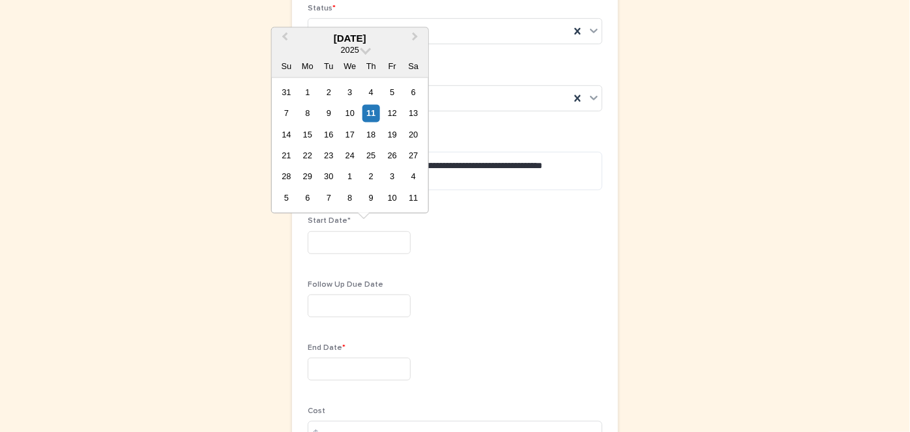
click at [312, 239] on input "text" at bounding box center [359, 243] width 103 height 23
click at [284, 34] on button "Previous Month" at bounding box center [283, 39] width 21 height 21
click at [312, 134] on div "11" at bounding box center [308, 135] width 18 height 18
type input "*********"
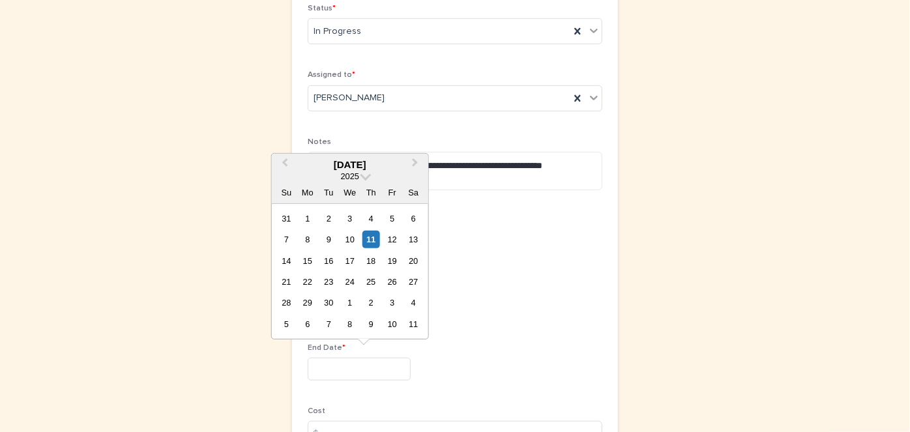
click at [317, 363] on input "text" at bounding box center [359, 369] width 103 height 23
click at [285, 164] on span "Previous Month" at bounding box center [285, 165] width 0 height 18
click at [365, 177] on span at bounding box center [366, 175] width 11 height 11
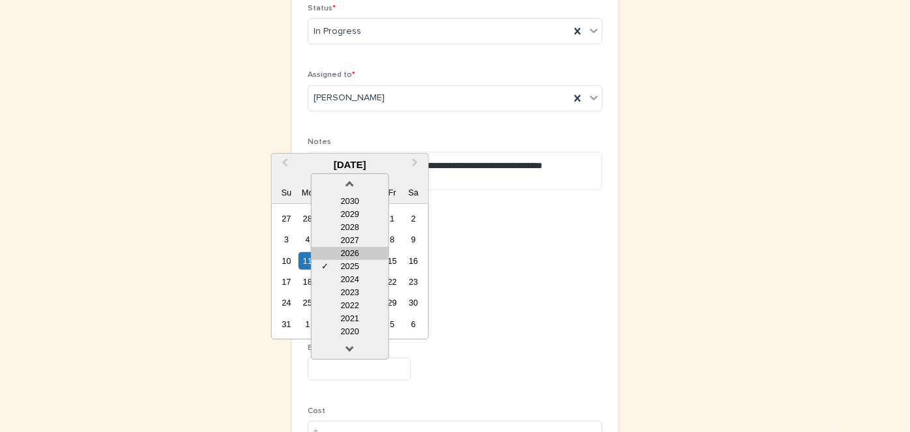
click at [350, 250] on div "2026" at bounding box center [350, 253] width 77 height 13
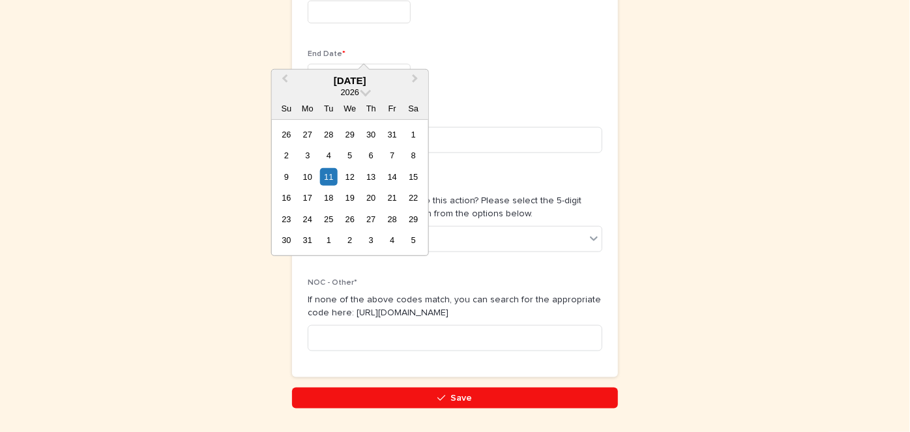
scroll to position [729, 0]
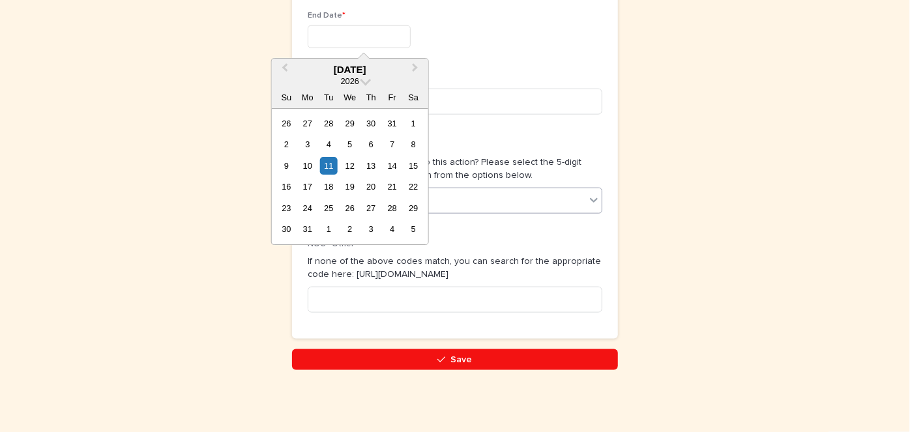
click at [590, 198] on icon at bounding box center [594, 200] width 8 height 5
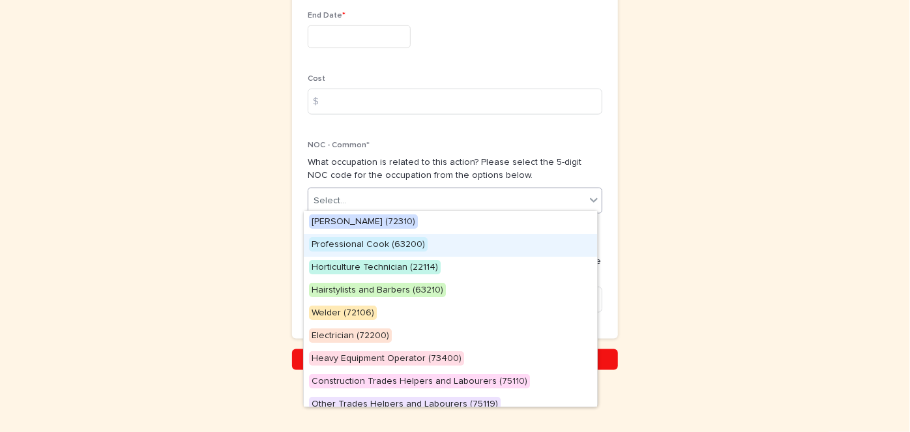
click at [357, 241] on span "Professional Cook (63200)" at bounding box center [368, 244] width 119 height 14
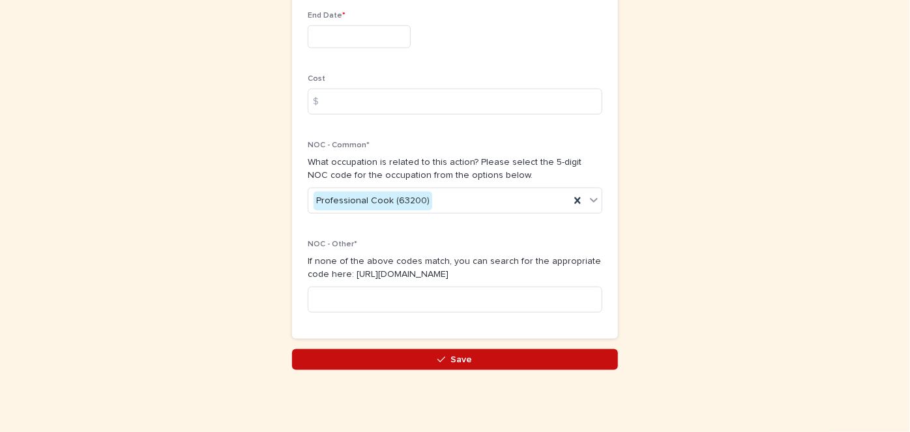
click at [468, 363] on button "Save" at bounding box center [455, 360] width 326 height 21
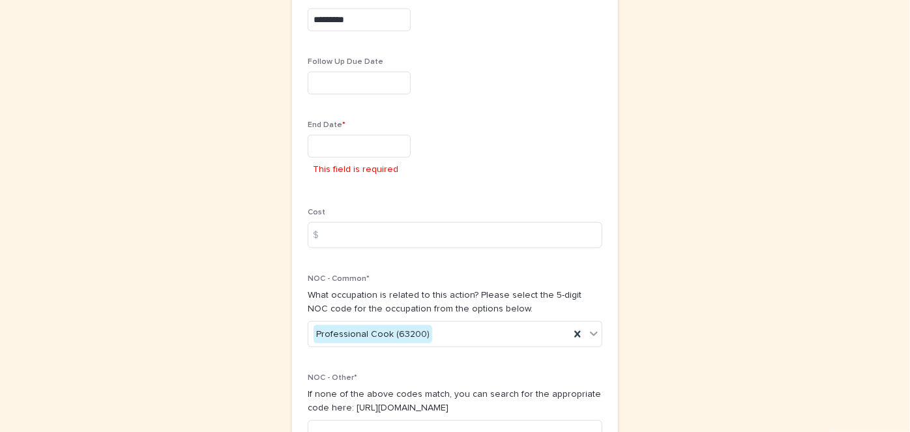
scroll to position [614, 0]
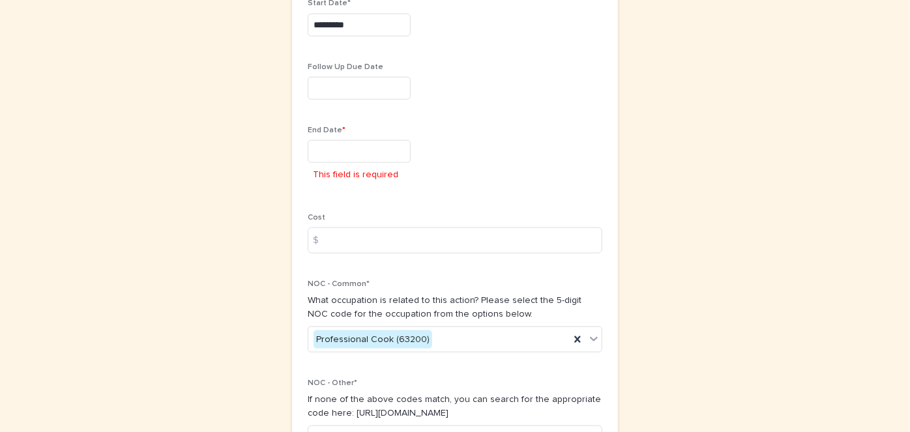
click at [332, 144] on input "text" at bounding box center [359, 151] width 103 height 23
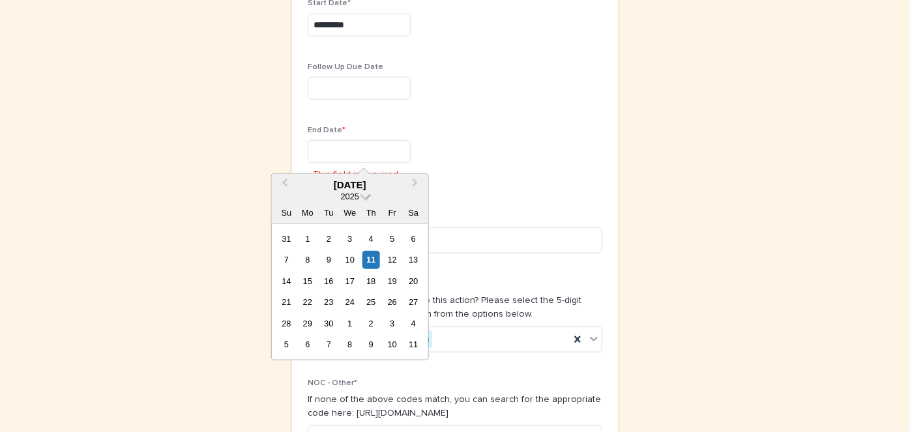
click at [365, 192] on span at bounding box center [366, 195] width 11 height 11
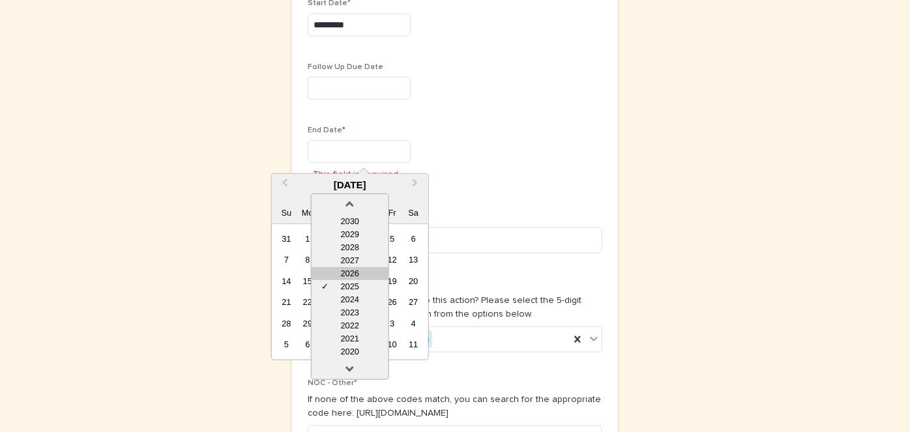
click at [348, 269] on div "2026" at bounding box center [350, 273] width 77 height 13
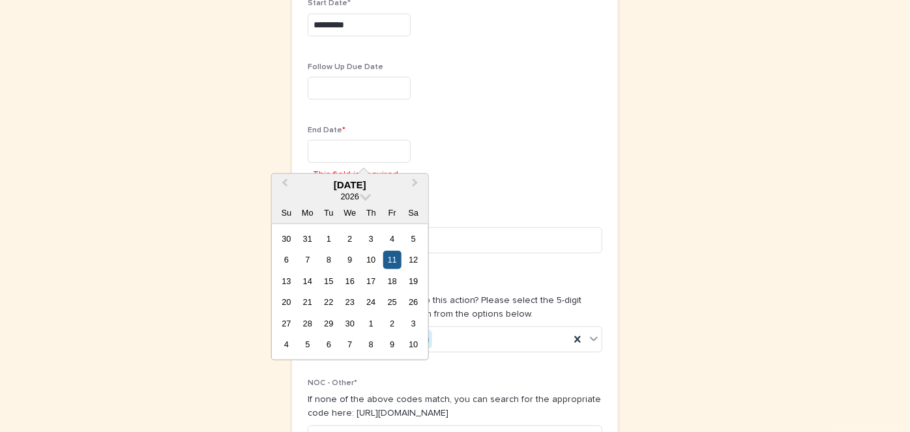
click at [391, 258] on div "11" at bounding box center [392, 260] width 18 height 18
type input "*********"
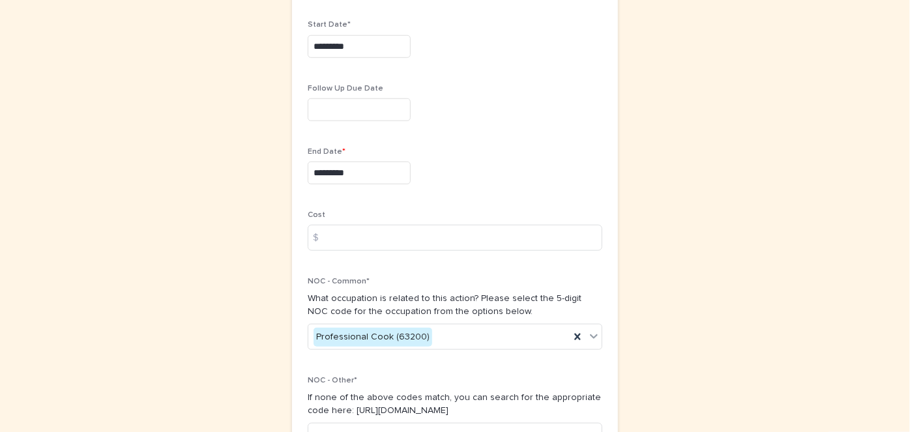
scroll to position [729, 0]
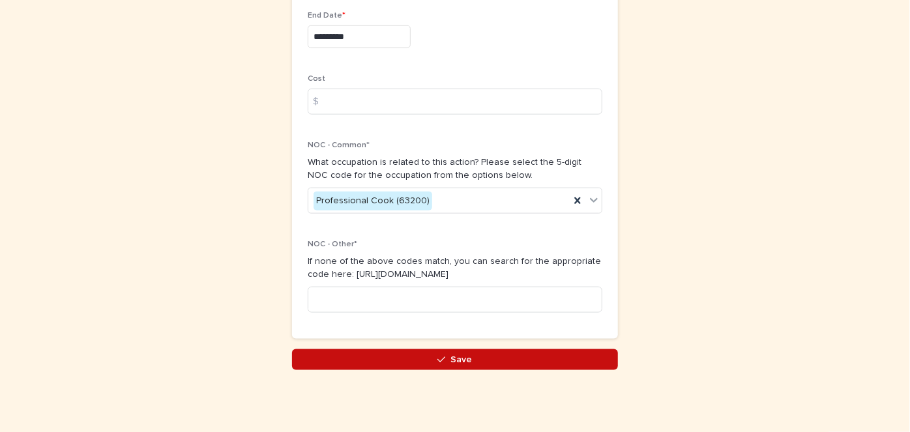
click at [449, 350] on button "Save" at bounding box center [455, 360] width 326 height 21
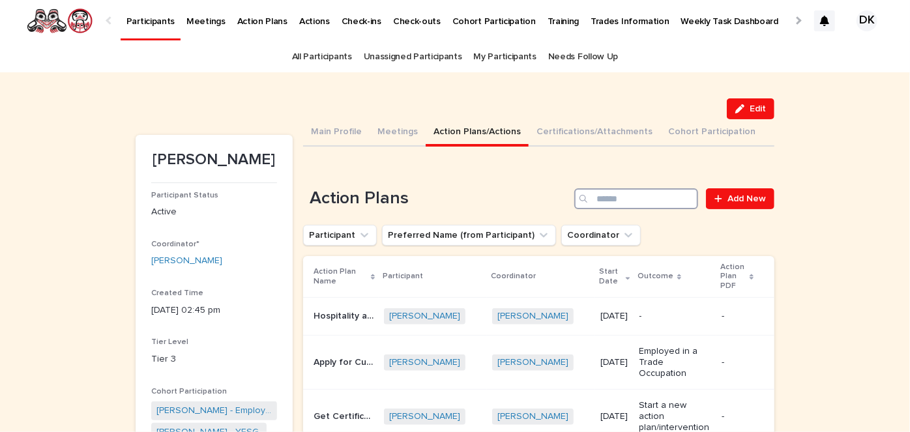
click at [638, 196] on input "Search" at bounding box center [637, 198] width 124 height 21
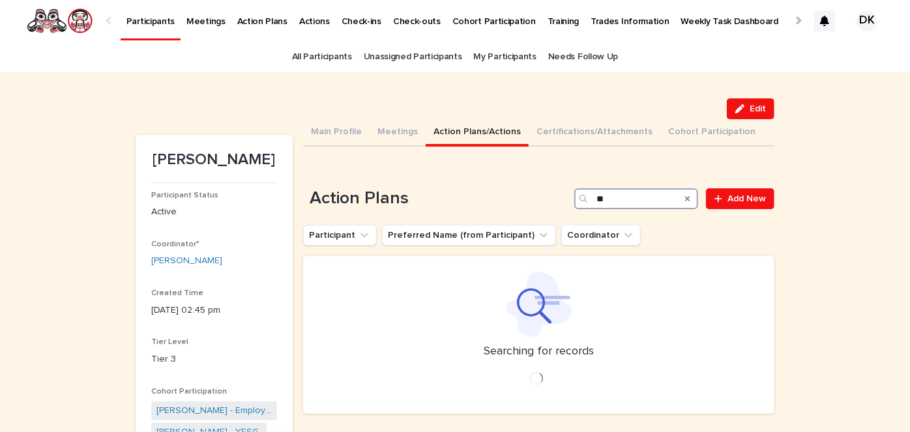
type input "*"
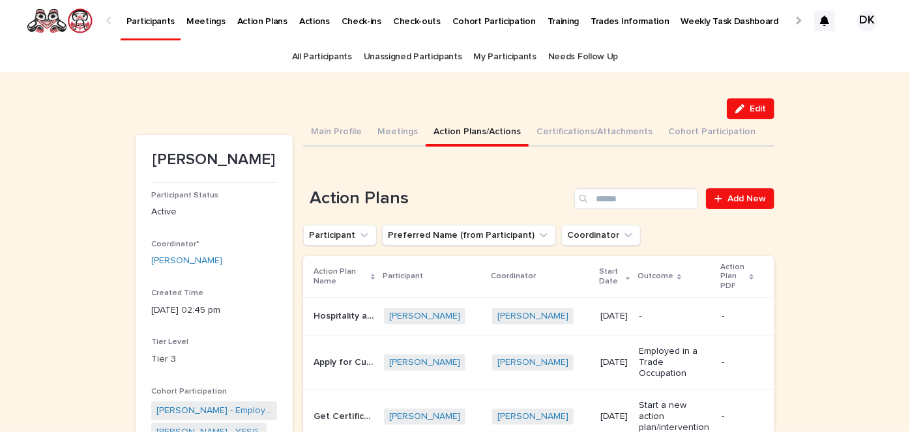
click at [141, 20] on p "Participants" at bounding box center [151, 13] width 48 height 27
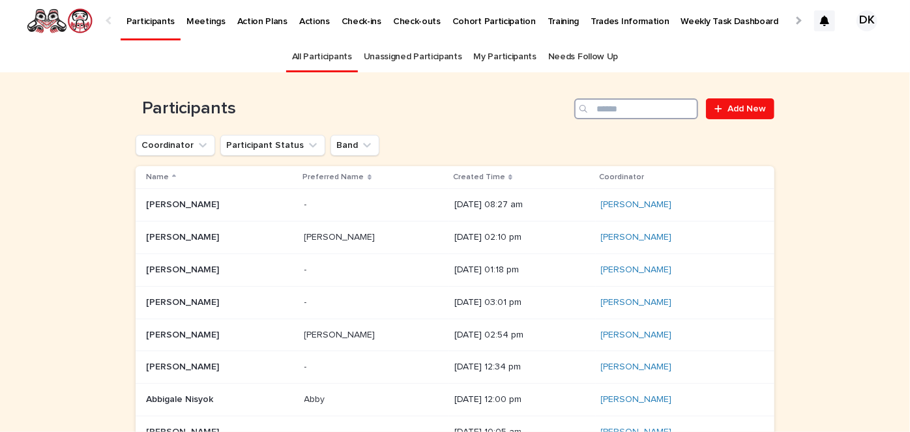
click at [618, 115] on input "Search" at bounding box center [637, 108] width 124 height 21
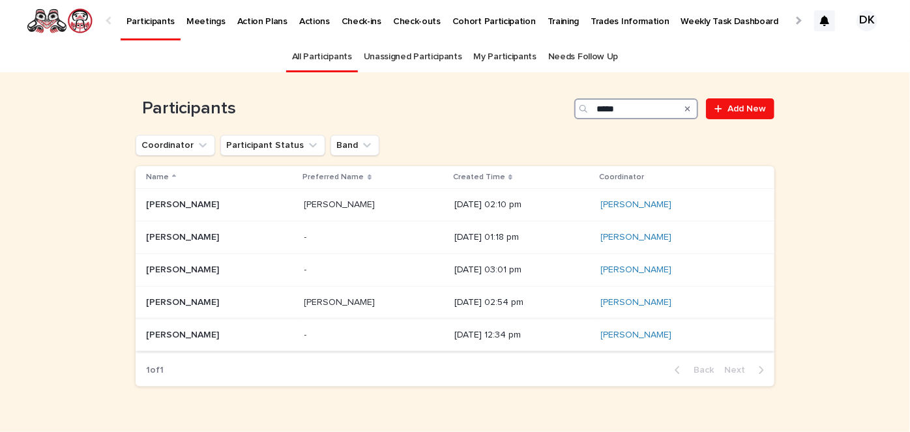
type input "*****"
click at [156, 334] on p "[PERSON_NAME]" at bounding box center [184, 334] width 76 height 14
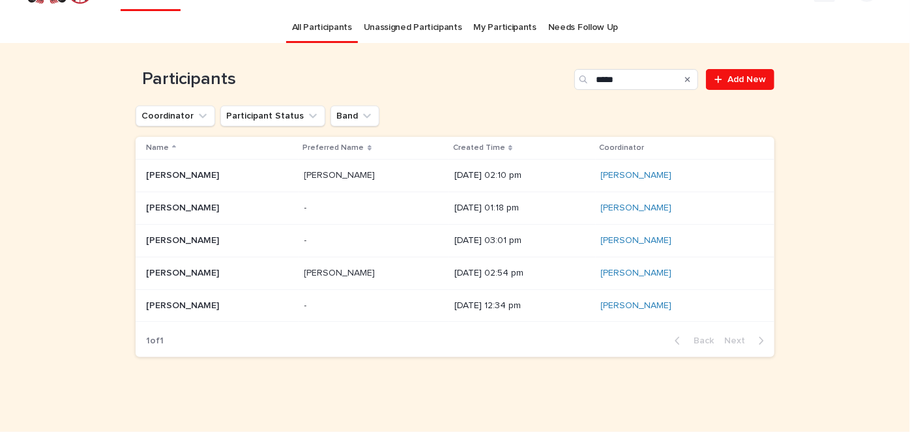
click at [159, 274] on p "[PERSON_NAME]" at bounding box center [184, 272] width 76 height 14
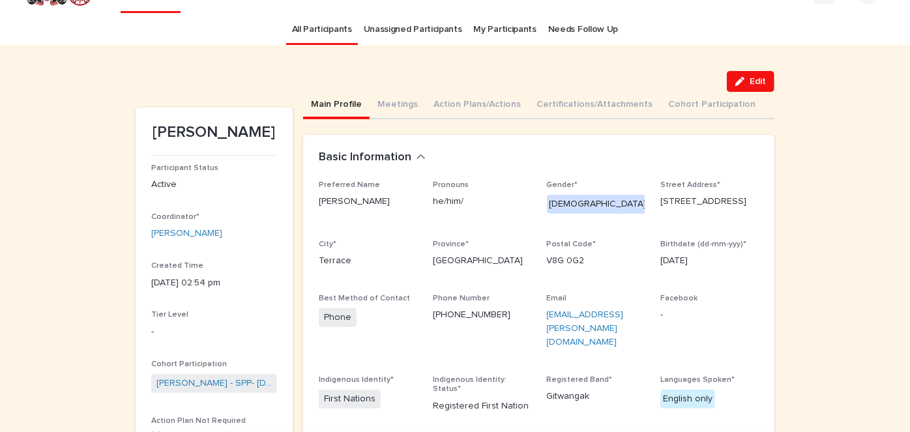
scroll to position [26, 0]
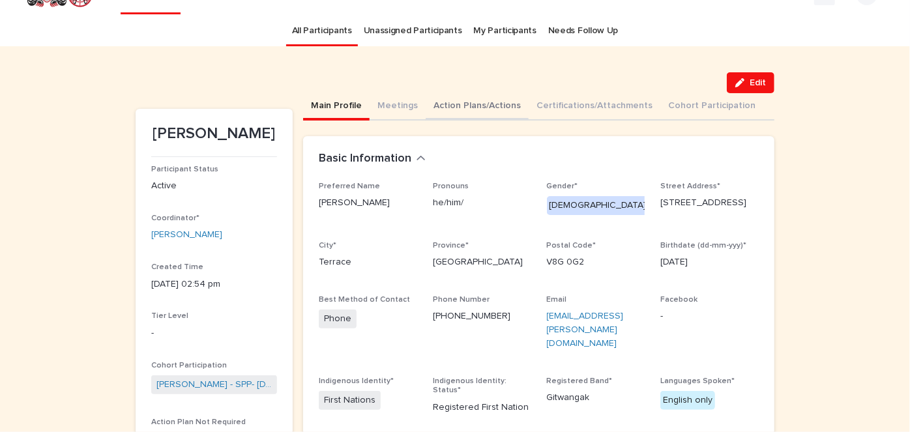
click at [429, 108] on button "Action Plans/Actions" at bounding box center [477, 106] width 103 height 27
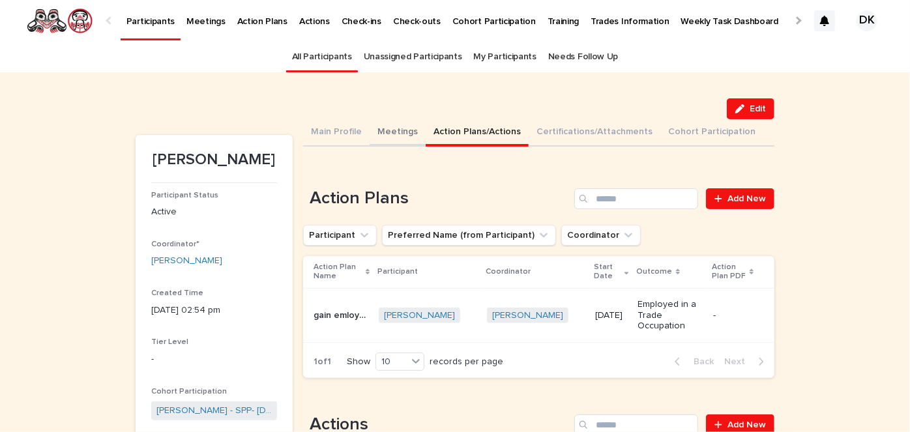
click at [391, 128] on button "Meetings" at bounding box center [398, 132] width 56 height 27
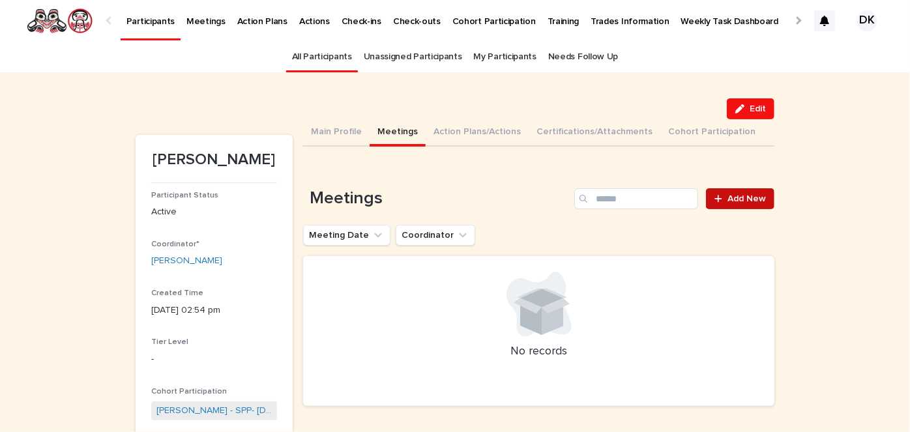
click at [737, 195] on span "Add New" at bounding box center [747, 198] width 38 height 9
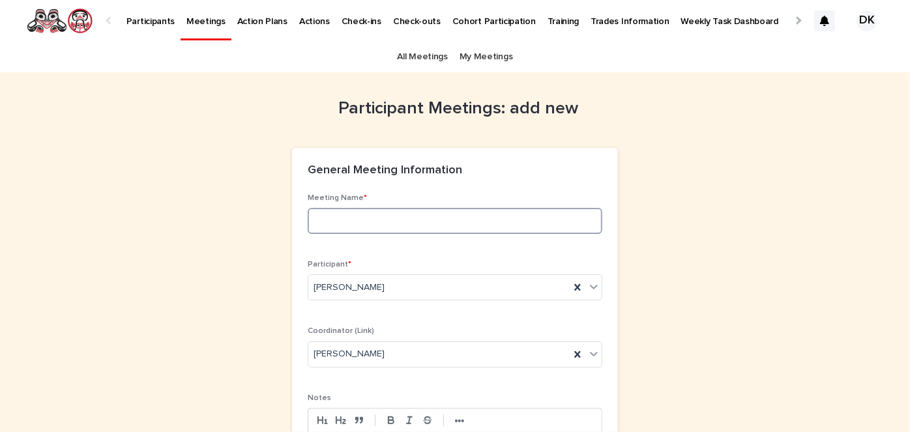
click at [312, 229] on input at bounding box center [455, 221] width 295 height 26
type input "*"
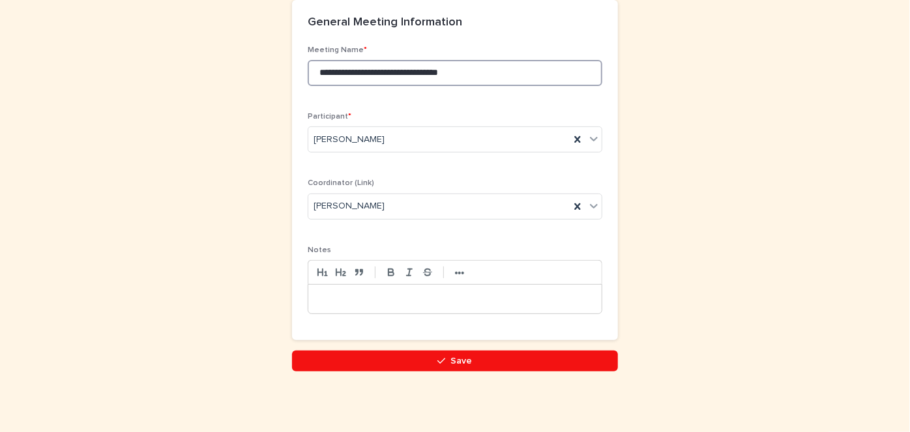
scroll to position [151, 0]
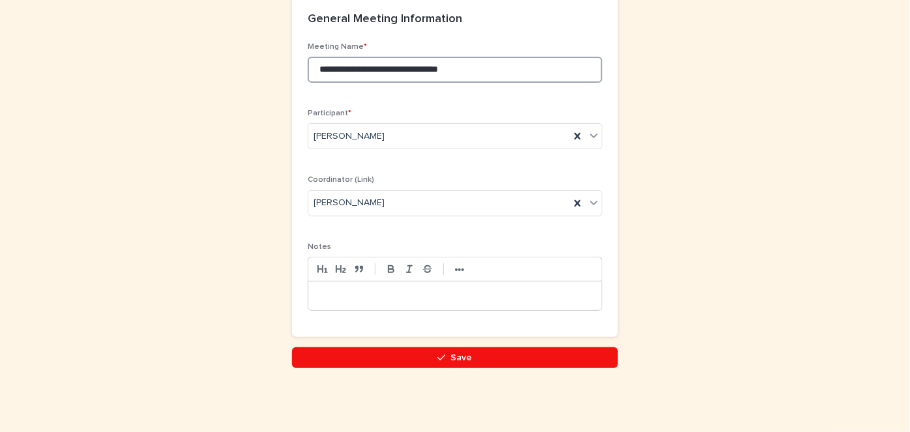
type input "**********"
click at [309, 294] on div at bounding box center [454, 296] width 293 height 29
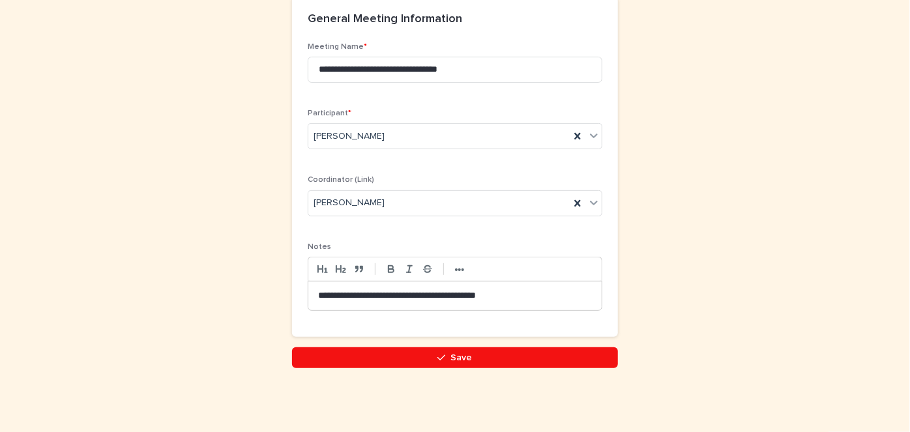
click at [313, 293] on div "**********" at bounding box center [454, 296] width 293 height 29
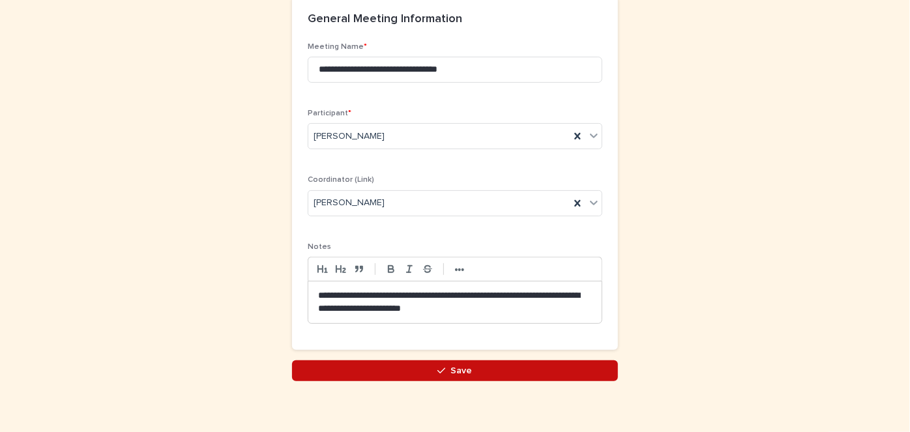
click at [446, 364] on button "Save" at bounding box center [455, 371] width 326 height 21
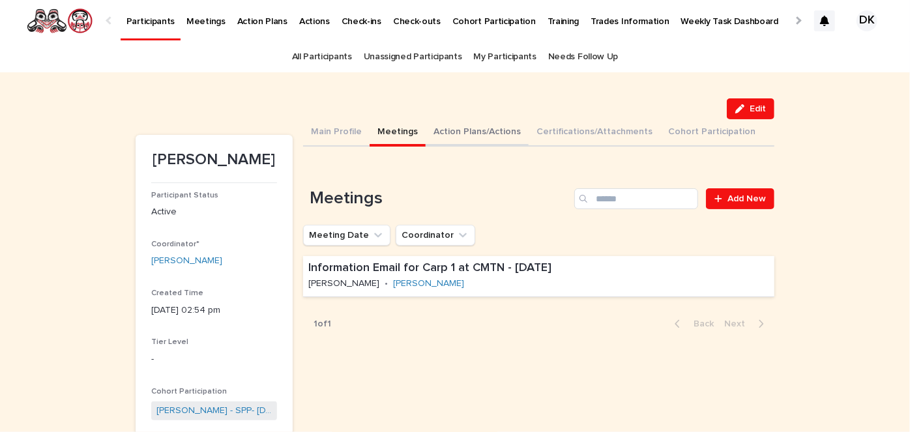
click at [434, 130] on button "Action Plans/Actions" at bounding box center [477, 132] width 103 height 27
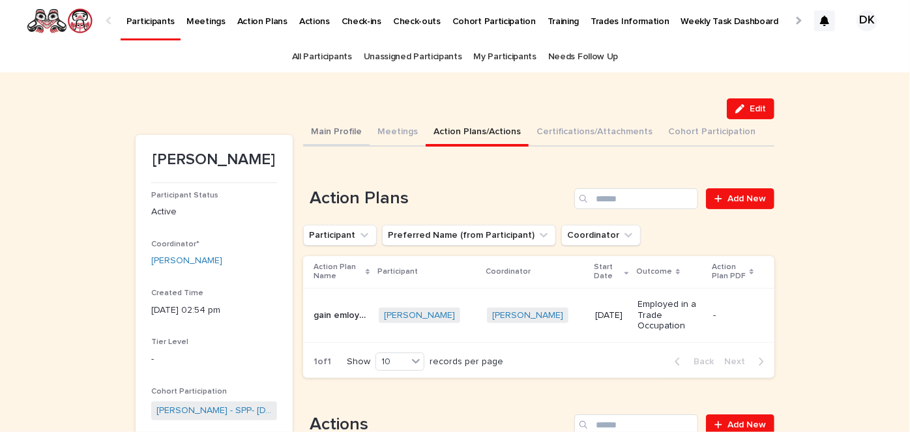
click at [346, 129] on button "Main Profile" at bounding box center [336, 132] width 67 height 27
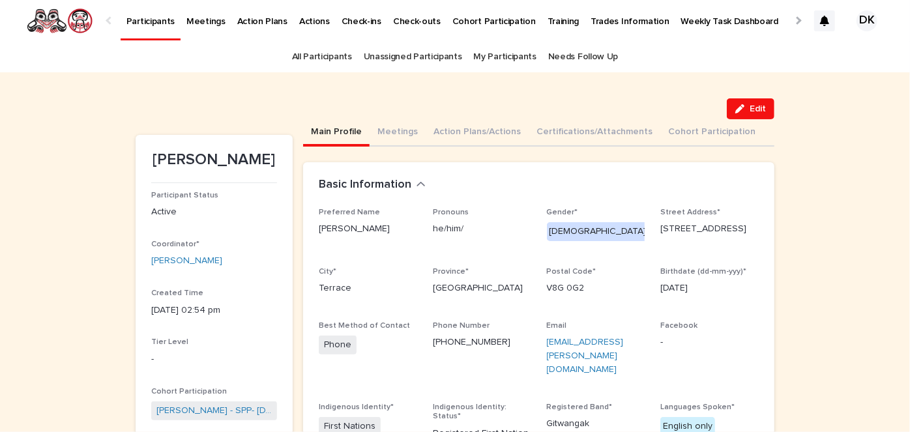
click at [576, 342] on link "[EMAIL_ADDRESS][PERSON_NAME][DOMAIN_NAME]" at bounding box center [585, 356] width 77 height 37
drag, startPoint x: 560, startPoint y: 354, endPoint x: 541, endPoint y: 347, distance: 20.2
click at [541, 347] on div "Preferred Name [PERSON_NAME] he/him/ Gender* [DEMOGRAPHIC_DATA] Street Address*…" at bounding box center [539, 356] width 440 height 297
copy link "[EMAIL_ADDRESS][PERSON_NAME][DOMAIN_NAME]"
click at [431, 130] on button "Action Plans/Actions" at bounding box center [477, 132] width 103 height 27
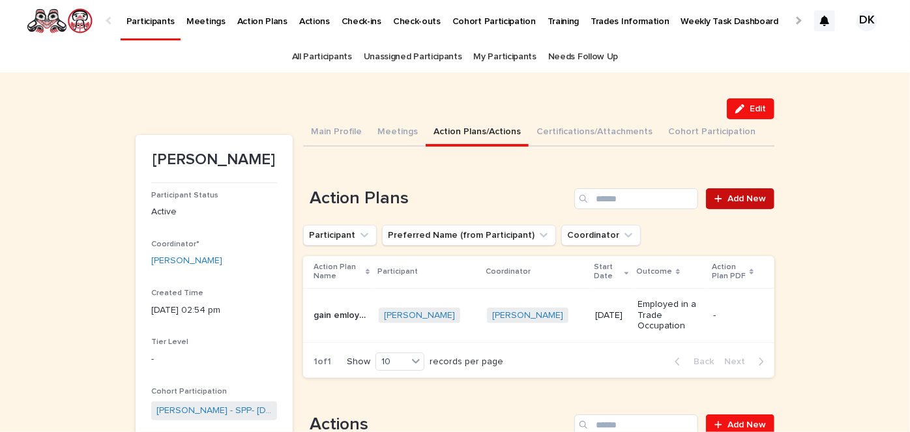
click at [736, 196] on span "Add New" at bounding box center [747, 198] width 38 height 9
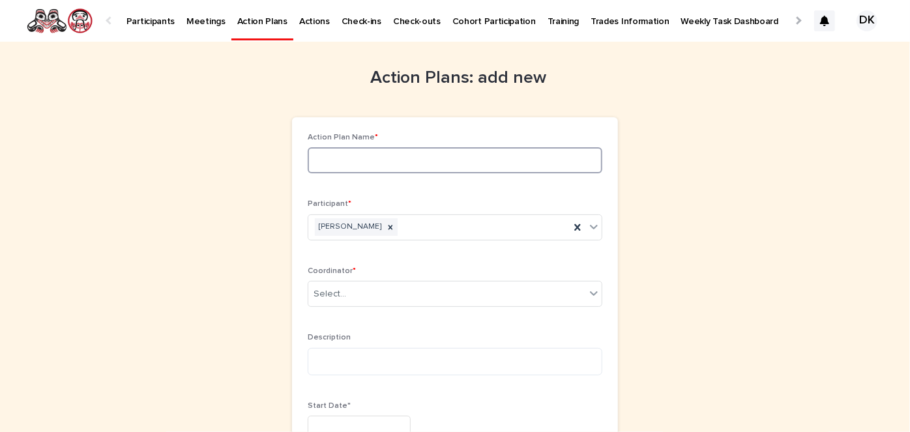
click at [309, 160] on input at bounding box center [455, 160] width 295 height 26
type input "**********"
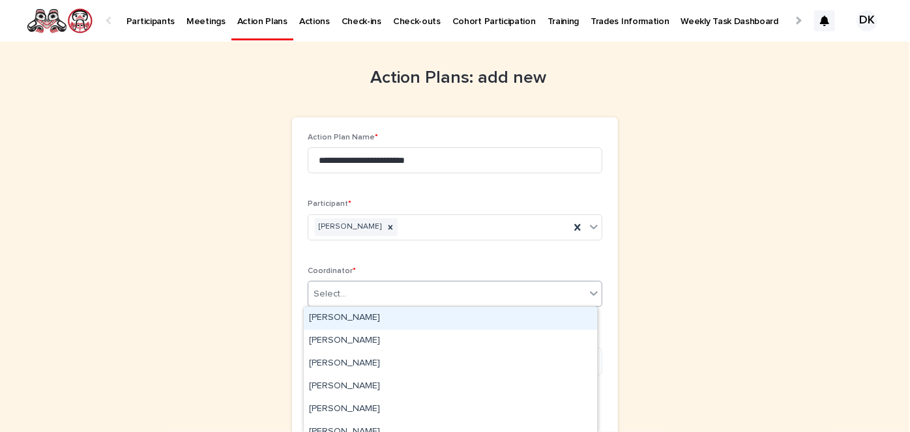
click at [588, 290] on icon at bounding box center [594, 293] width 13 height 13
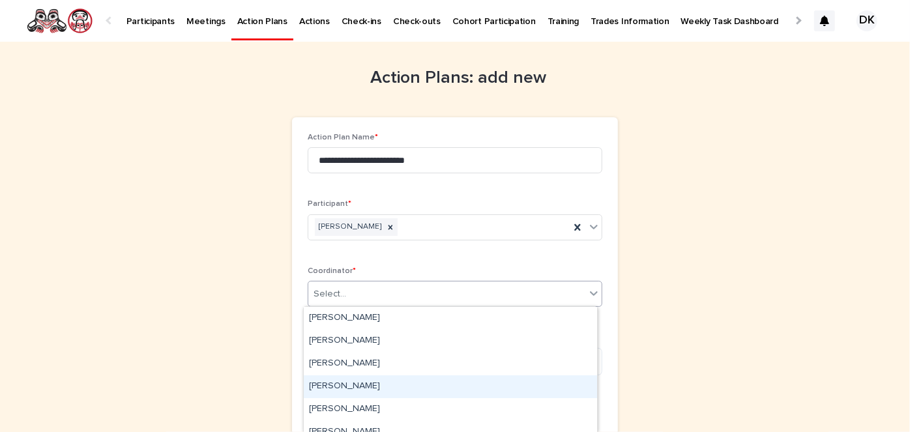
scroll to position [80, 0]
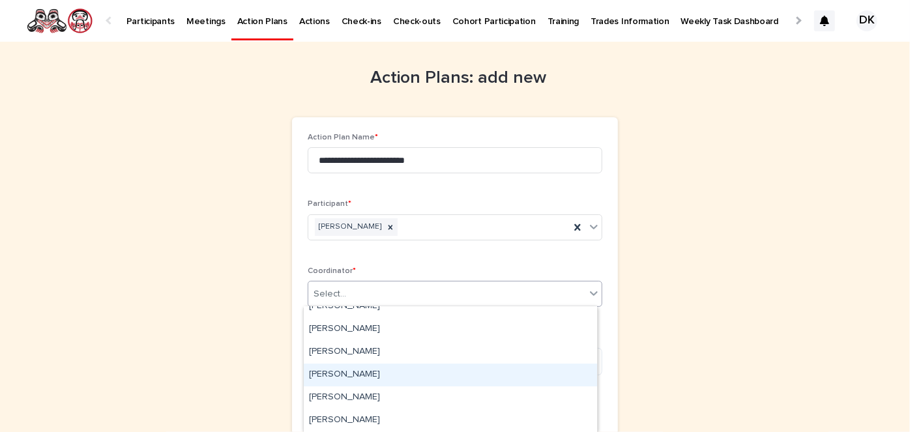
click at [355, 378] on div "[PERSON_NAME]" at bounding box center [450, 375] width 293 height 23
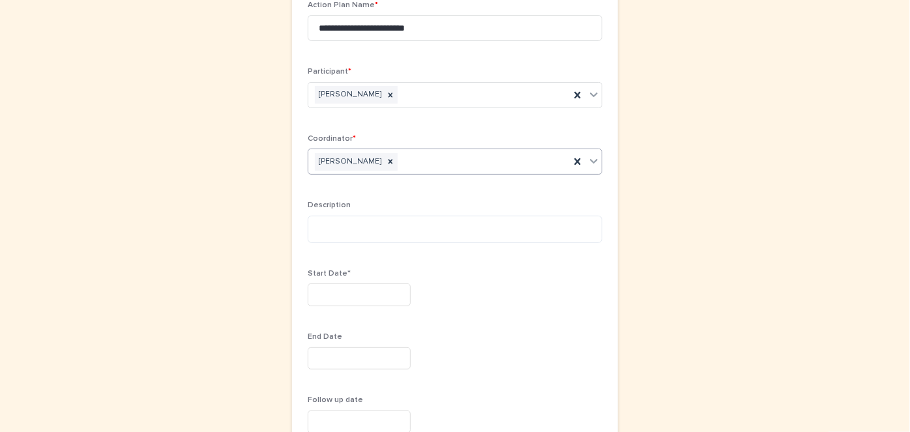
scroll to position [132, 0]
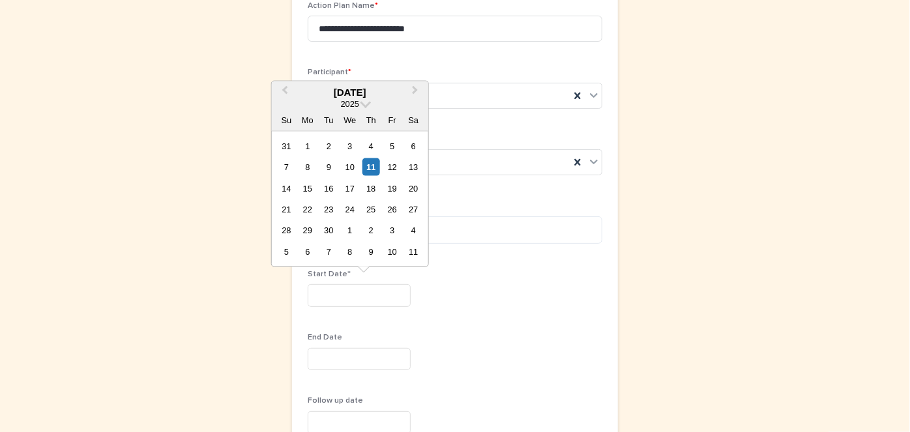
click at [308, 292] on input "text" at bounding box center [359, 295] width 103 height 23
click at [372, 165] on div "11" at bounding box center [372, 167] width 18 height 18
type input "*********"
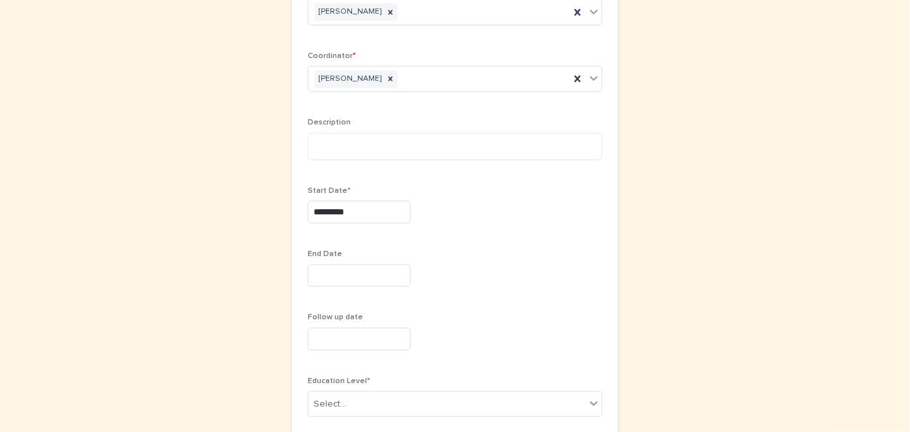
scroll to position [218, 0]
click at [322, 273] on input "text" at bounding box center [359, 273] width 103 height 23
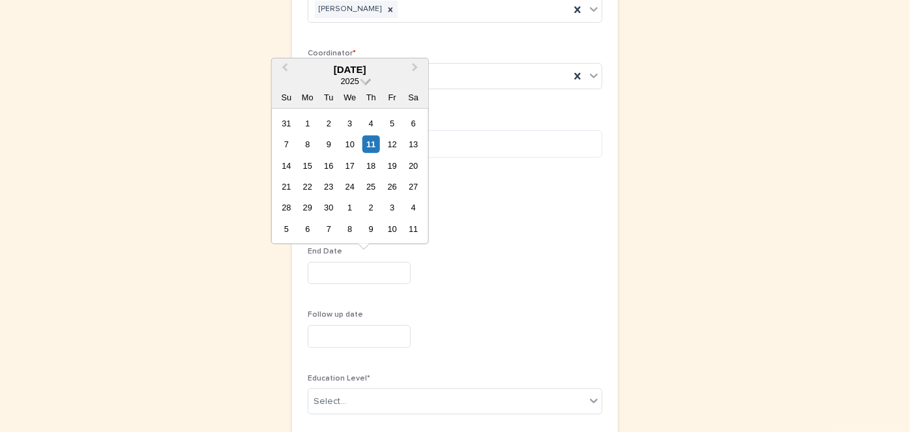
click at [367, 82] on span at bounding box center [366, 79] width 11 height 11
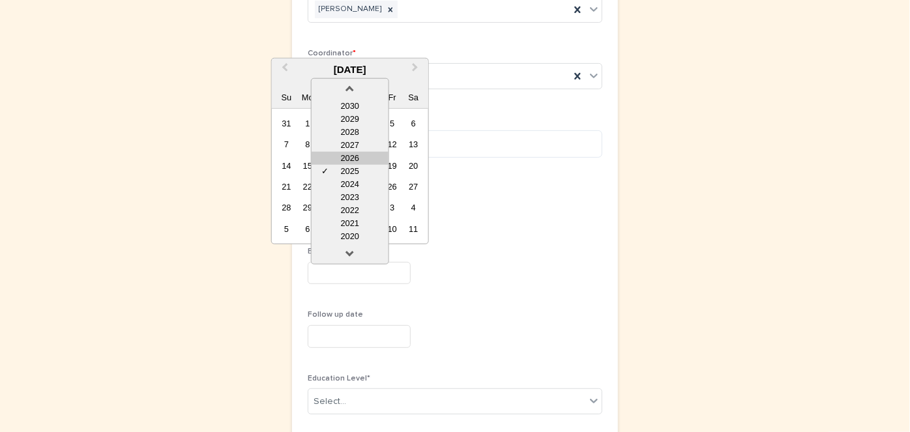
click at [359, 154] on div "2026" at bounding box center [350, 157] width 77 height 13
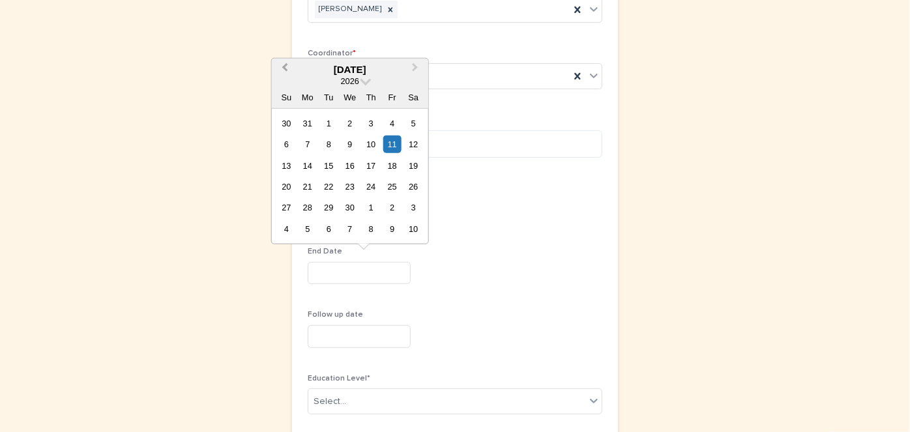
click at [283, 66] on button "Previous Month" at bounding box center [283, 69] width 21 height 21
click at [283, 67] on button "Previous Month" at bounding box center [283, 69] width 21 height 21
click at [374, 146] on div "11" at bounding box center [372, 145] width 18 height 18
type input "*********"
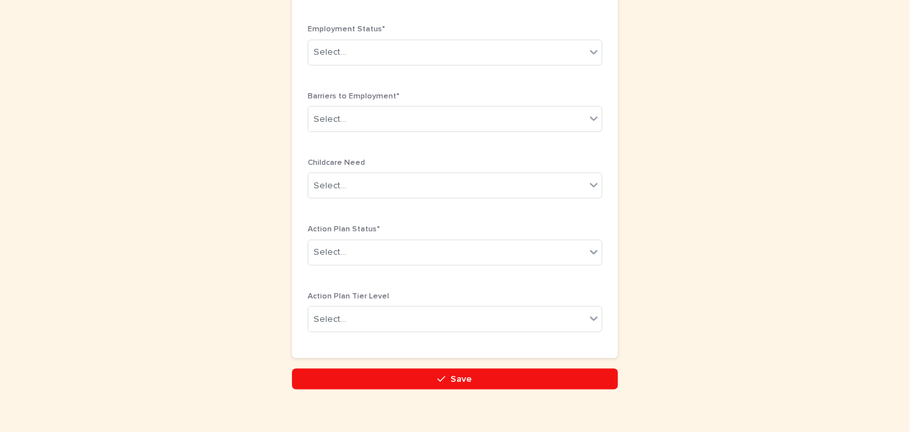
scroll to position [852, 0]
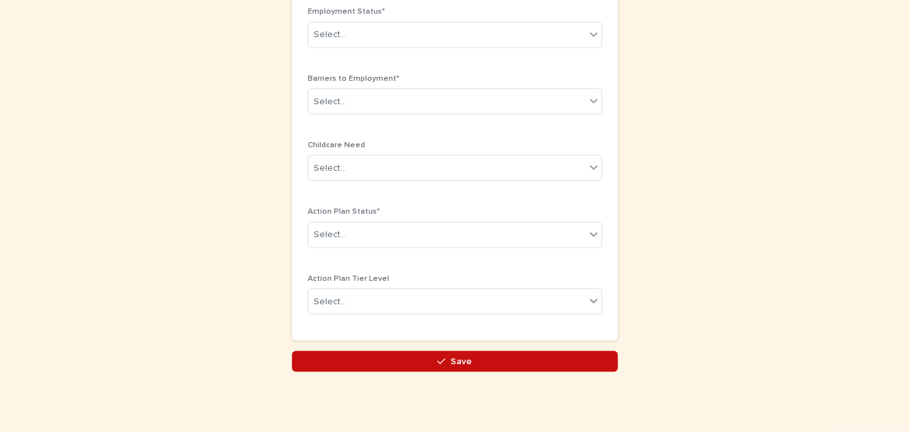
click at [468, 355] on button "Save" at bounding box center [455, 362] width 326 height 21
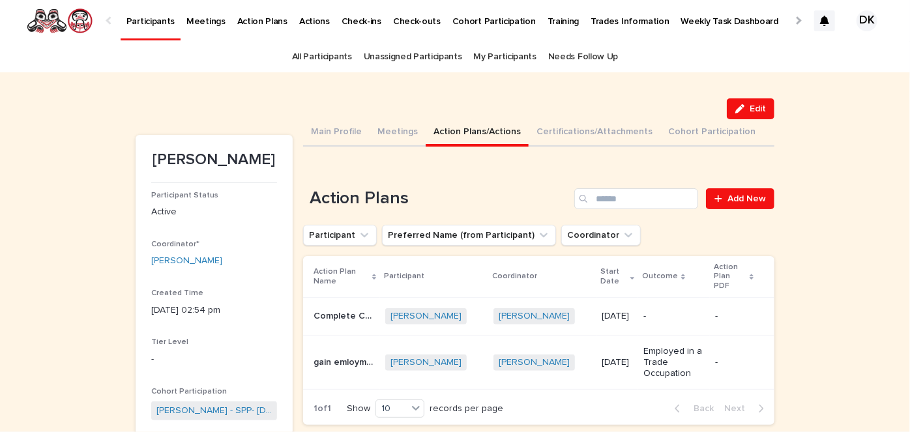
click at [320, 355] on p "gain emloyment" at bounding box center [346, 362] width 64 height 14
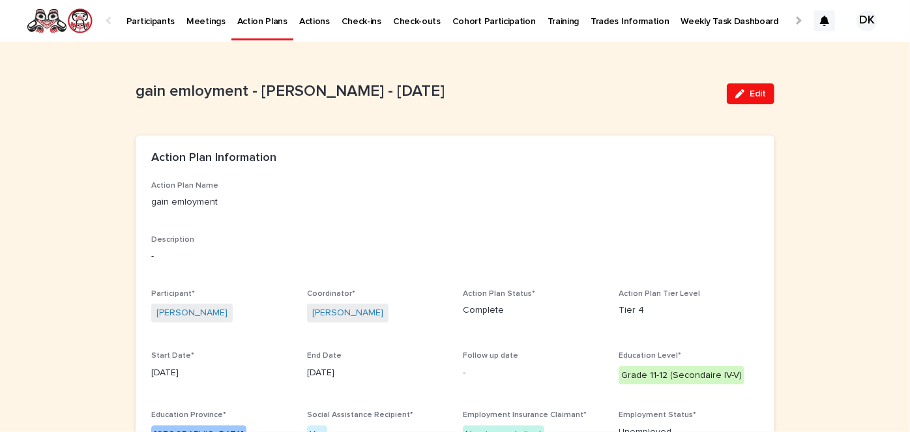
click at [241, 20] on p "Action Plans" at bounding box center [262, 13] width 50 height 27
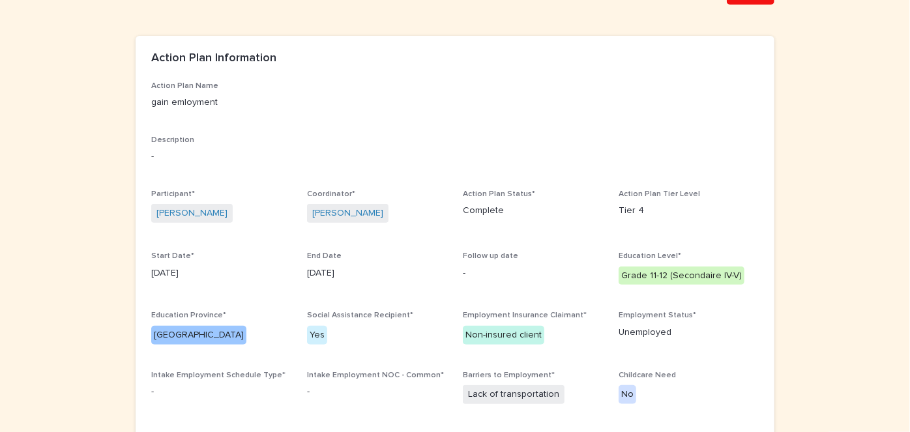
scroll to position [100, 0]
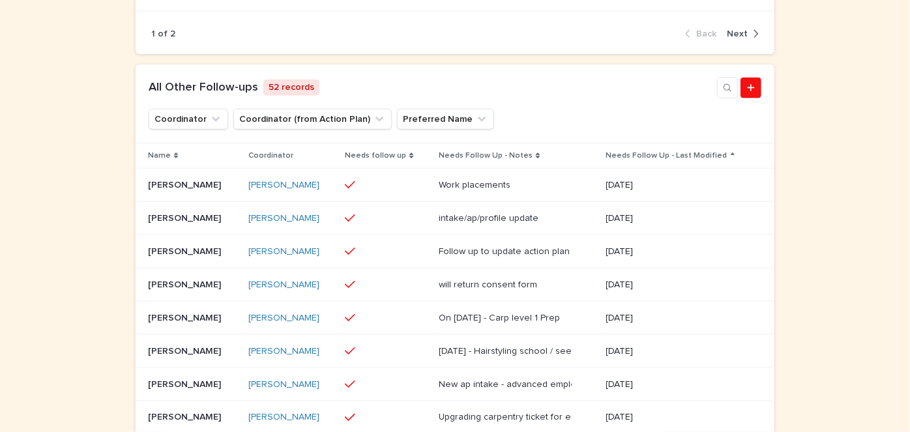
scroll to position [858, 0]
click at [166, 190] on p "[PERSON_NAME]" at bounding box center [186, 184] width 76 height 14
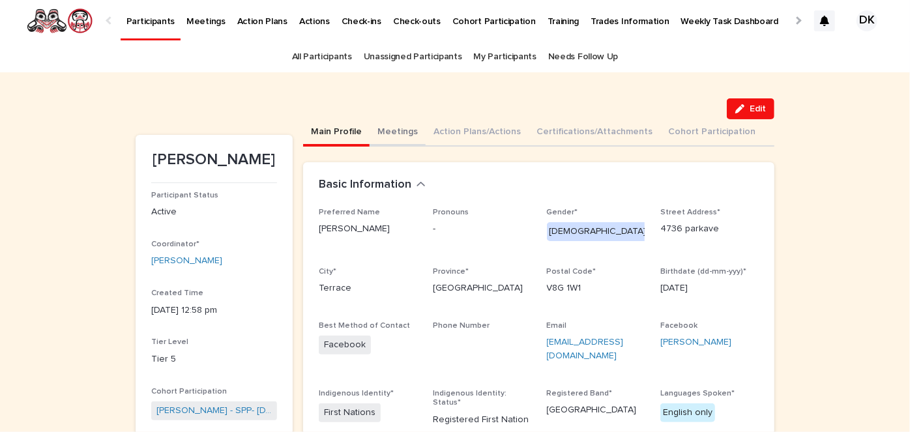
click at [378, 132] on button "Meetings" at bounding box center [398, 132] width 56 height 27
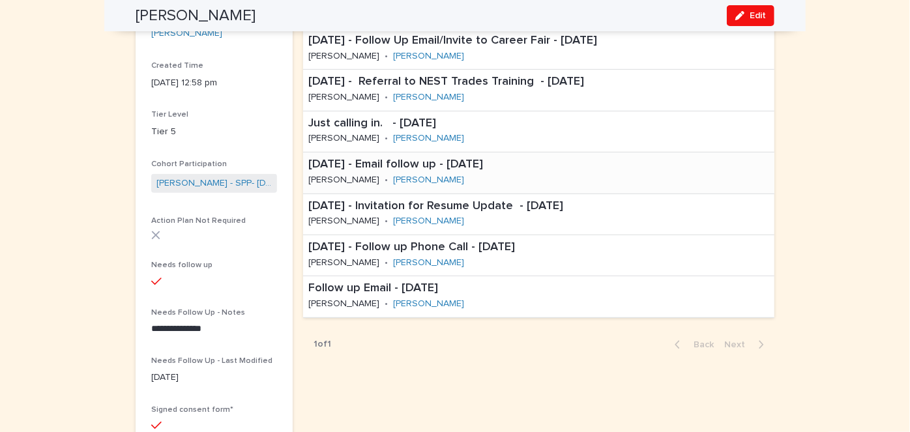
scroll to position [230, 0]
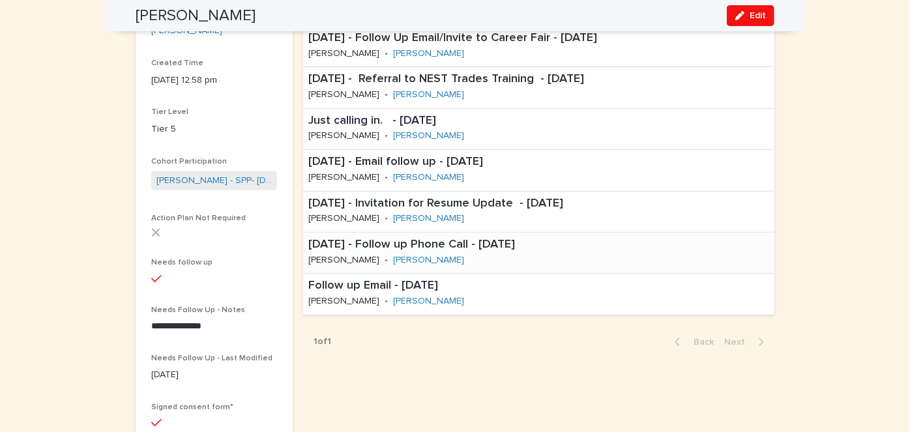
click at [382, 243] on p "16 May '25 - Follow up Phone Call - May 16th, 2025" at bounding box center [489, 245] width 363 height 14
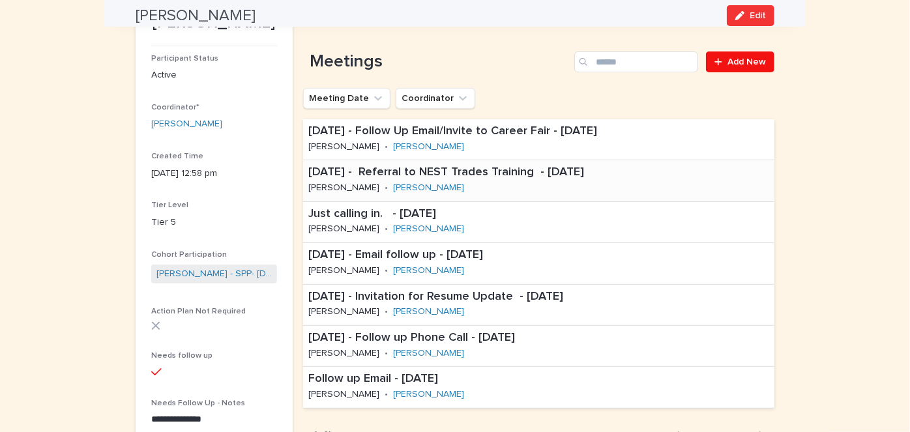
scroll to position [137, 0]
click at [325, 376] on p "Follow up Email - Jul 28th, 2025" at bounding box center [451, 379] width 286 height 14
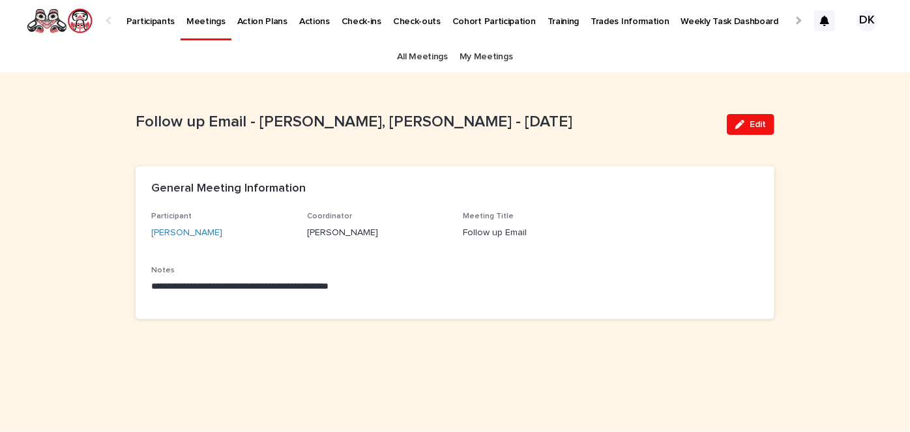
click at [137, 17] on p "Participants" at bounding box center [151, 13] width 48 height 27
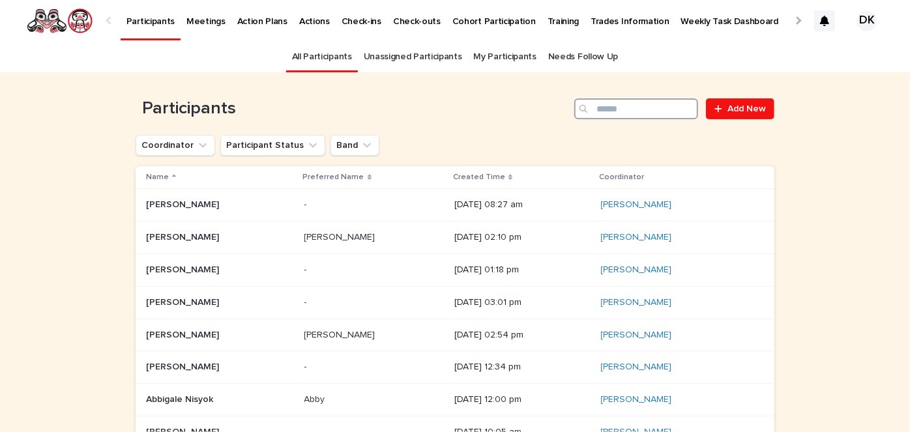
click at [605, 112] on input "Search" at bounding box center [637, 108] width 124 height 21
type input "*"
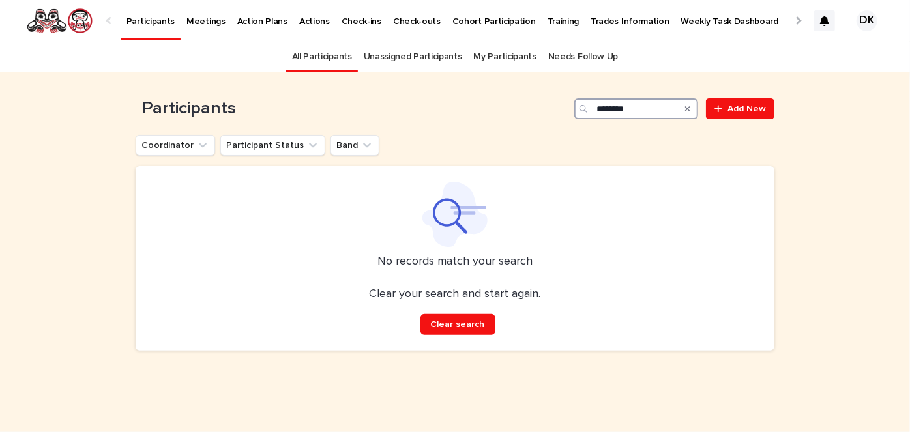
drag, startPoint x: 642, startPoint y: 102, endPoint x: 439, endPoint y: 115, distance: 203.3
click at [439, 115] on div "Participants ******** Add New" at bounding box center [455, 108] width 639 height 21
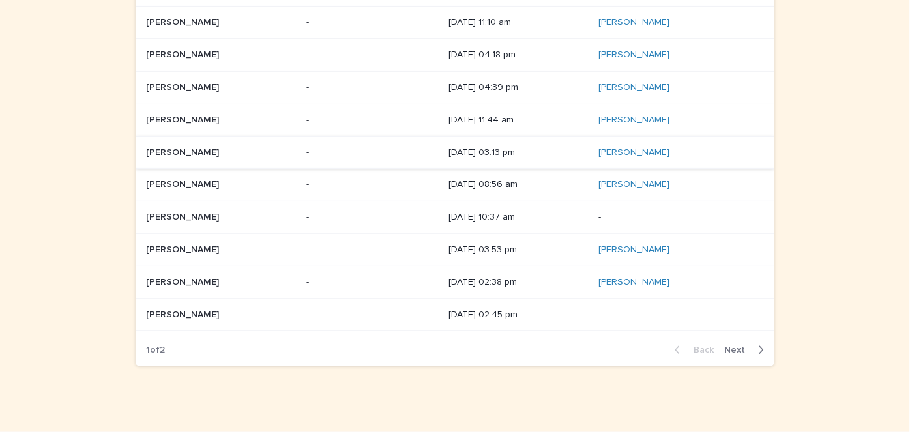
scroll to position [191, 0]
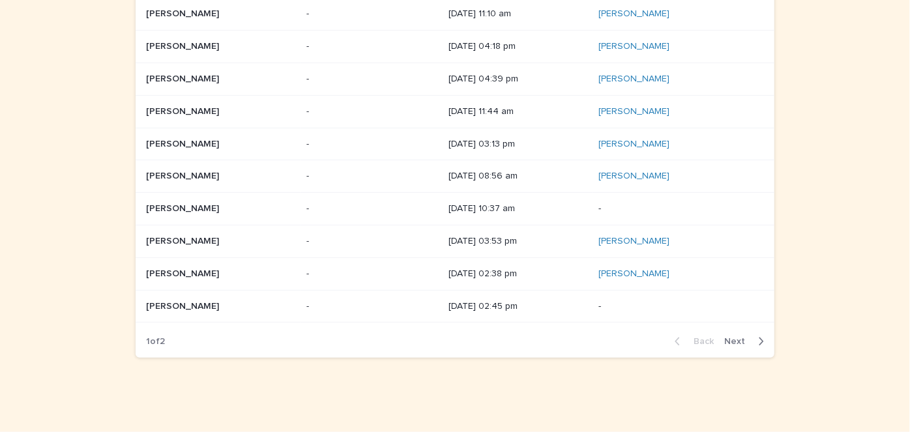
type input "****"
click at [759, 341] on icon "button" at bounding box center [762, 342] width 6 height 12
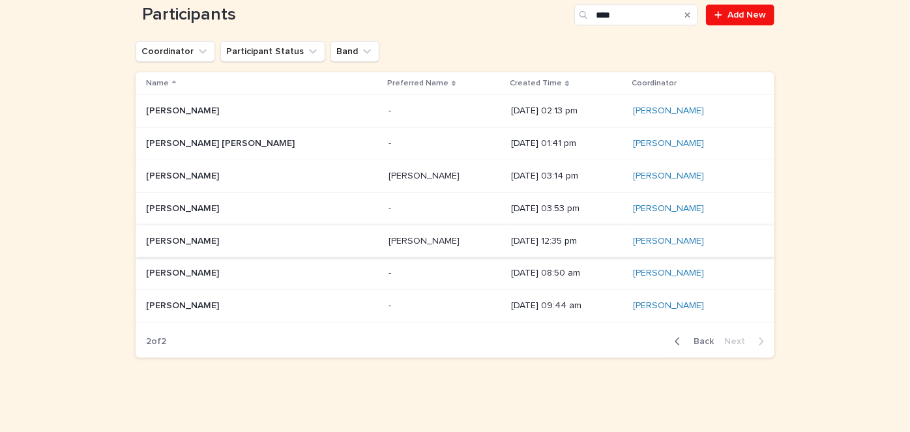
scroll to position [94, 0]
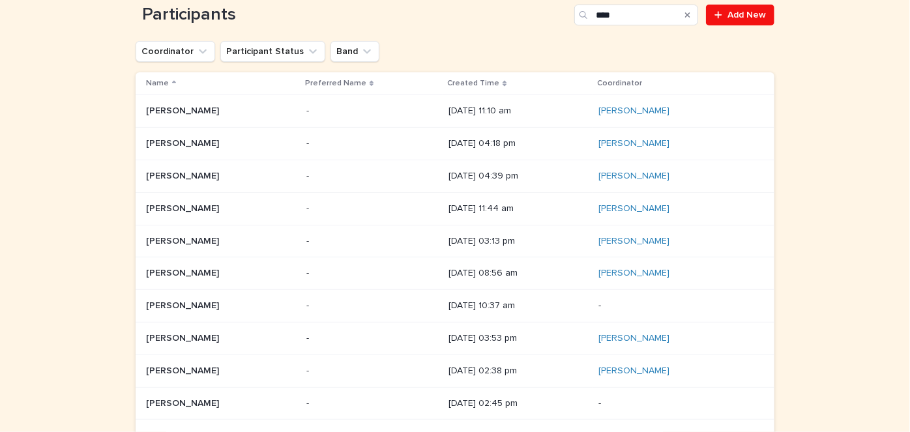
scroll to position [142, 0]
